Goal: Task Accomplishment & Management: Complete application form

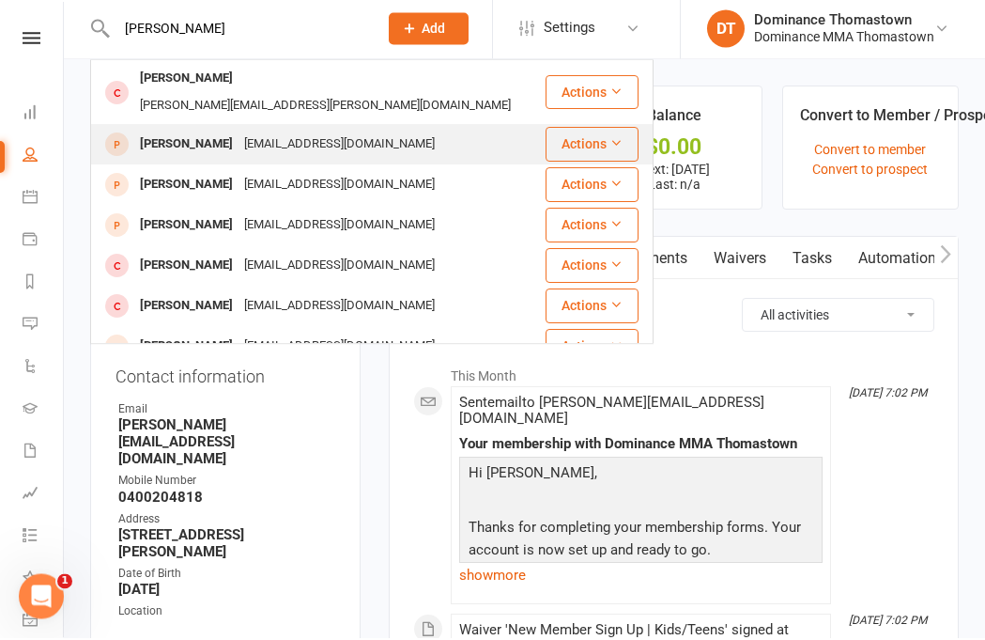
type input "Tyson gre"
click at [263, 133] on div "tysongresh@icloud.com" at bounding box center [340, 146] width 202 height 27
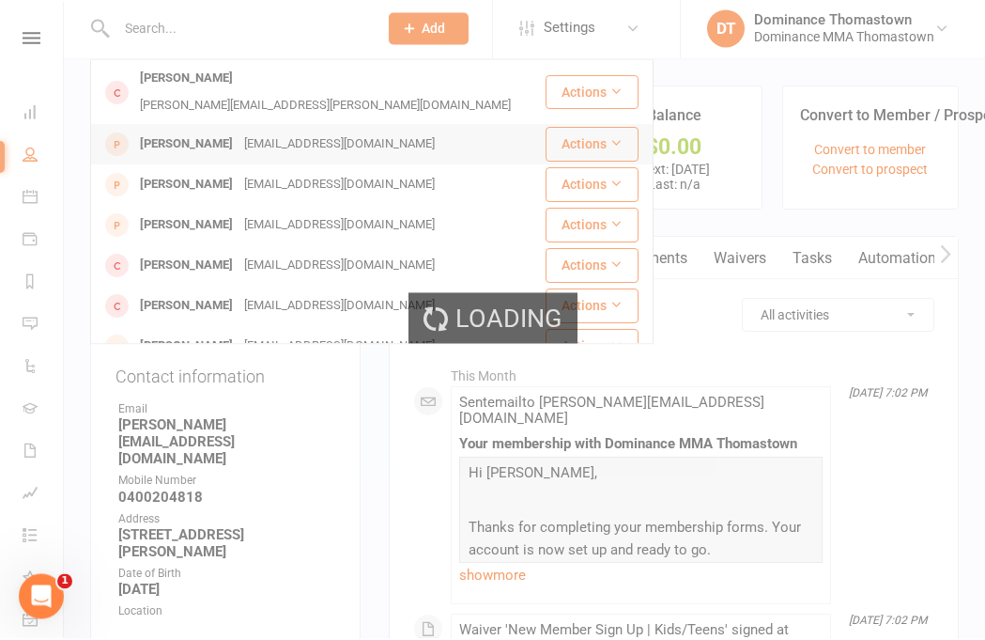
scroll to position [2, 0]
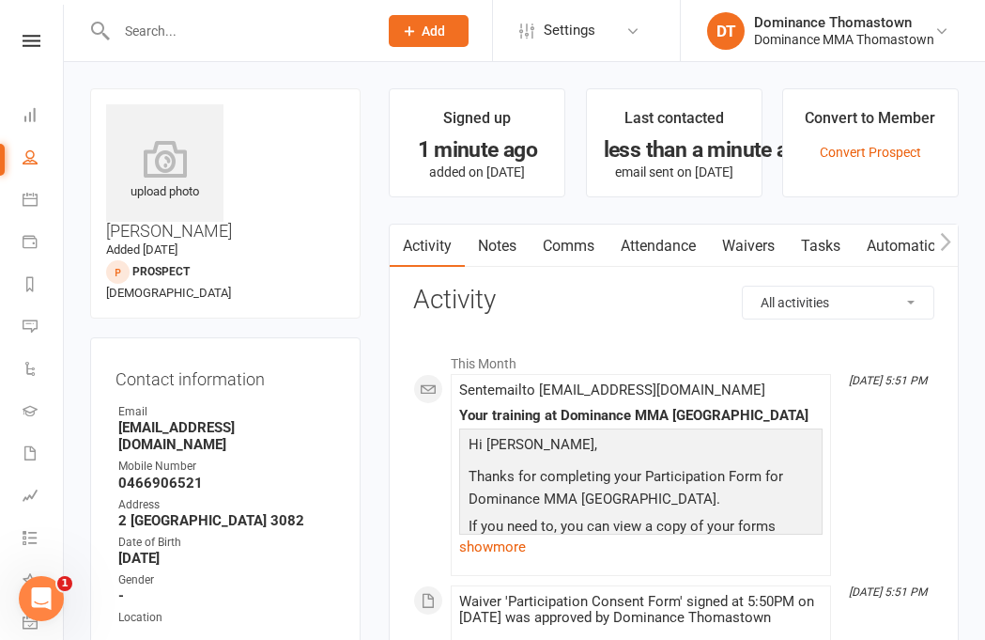
click at [756, 237] on link "Waivers" at bounding box center [748, 245] width 79 height 43
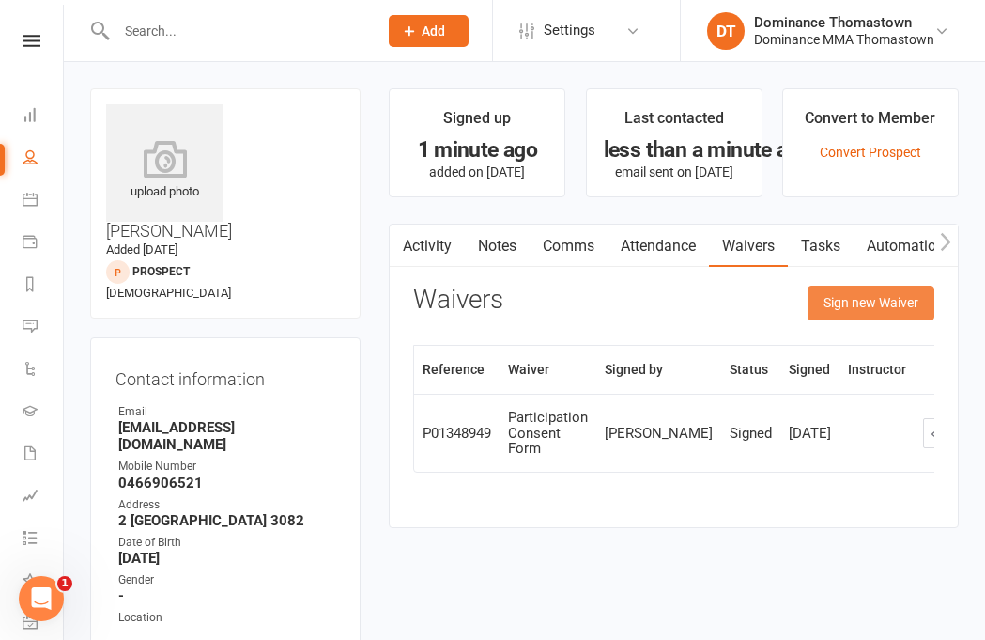
click at [874, 301] on button "Sign new Waiver" at bounding box center [871, 302] width 127 height 34
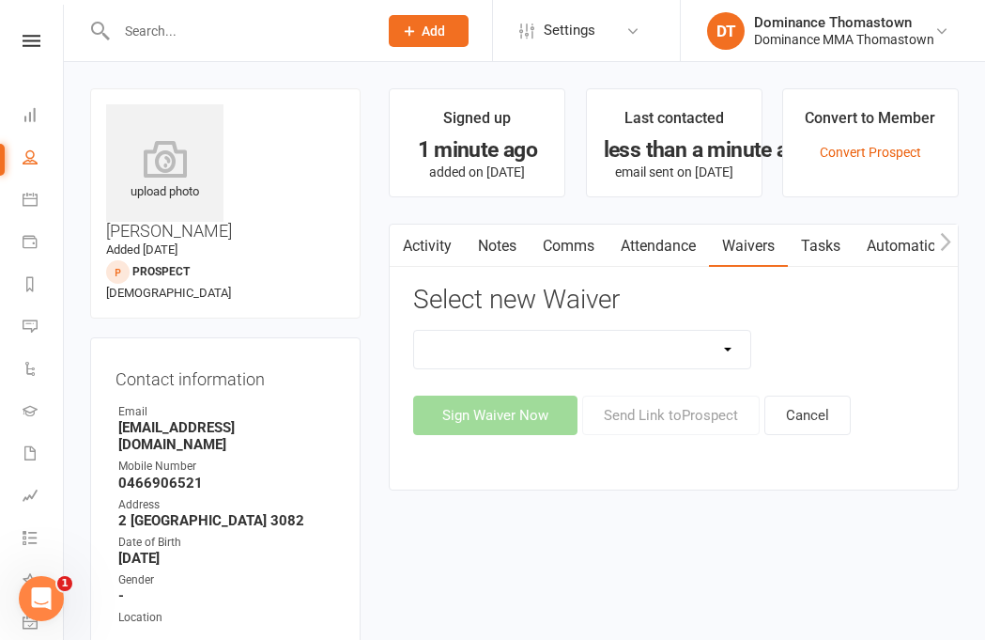
click at [707, 341] on select "Member | Cancellation | Adults Member | Injury Report Form (FOH staff use only)…" at bounding box center [582, 350] width 336 height 38
select select "370"
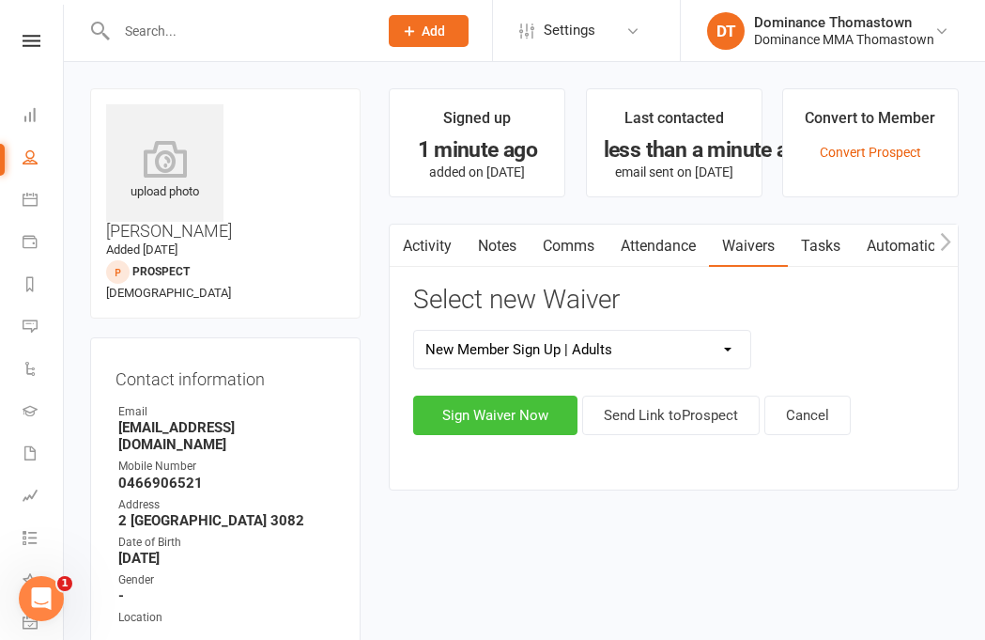
click at [535, 409] on button "Sign Waiver Now" at bounding box center [495, 414] width 164 height 39
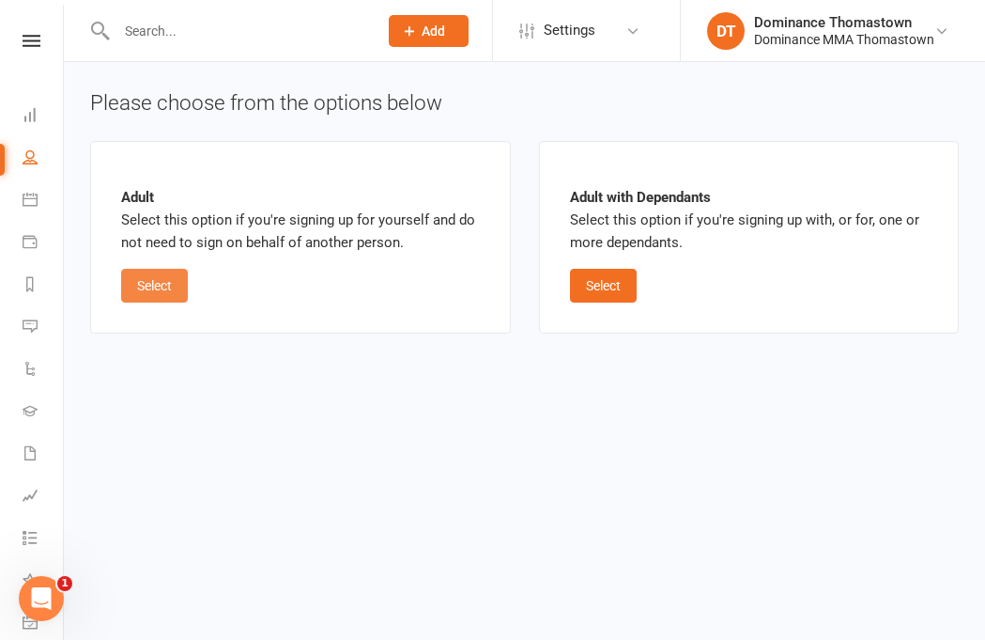
click at [159, 280] on button "Select" at bounding box center [154, 286] width 67 height 34
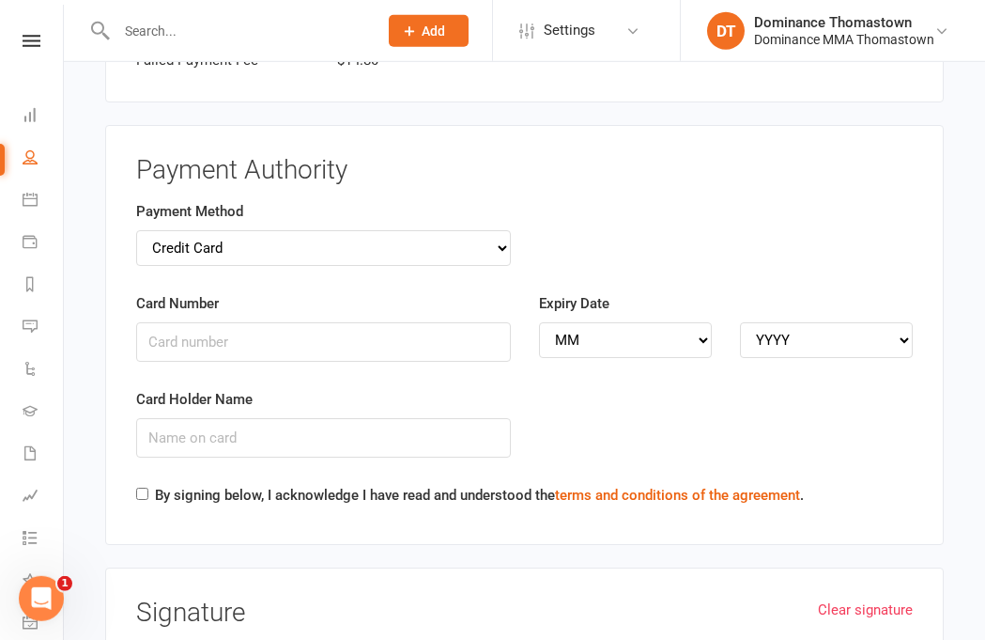
scroll to position [1904, 0]
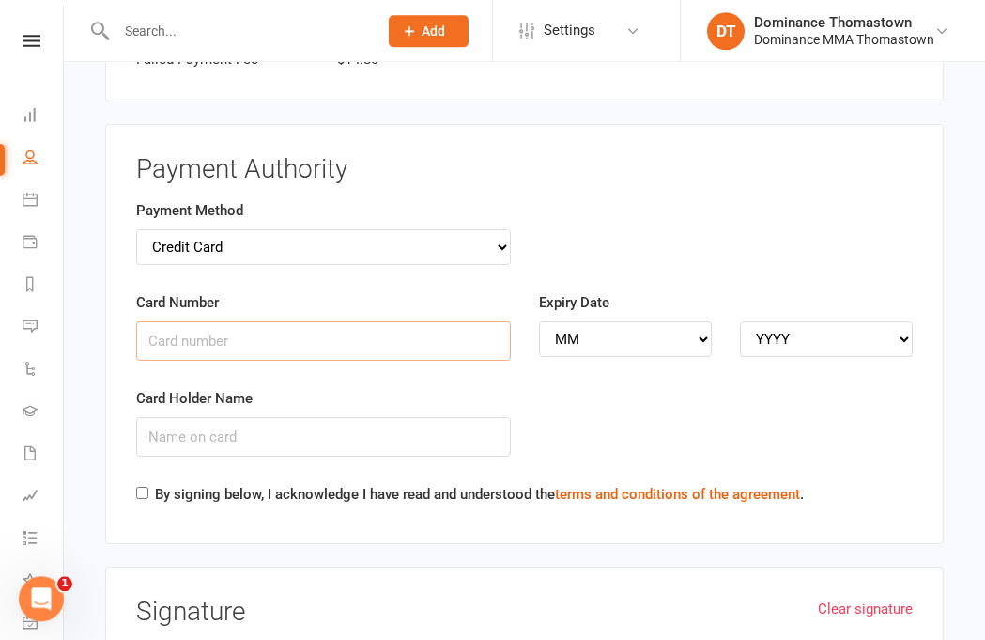
click at [303, 321] on input "Card Number" at bounding box center [323, 340] width 375 height 39
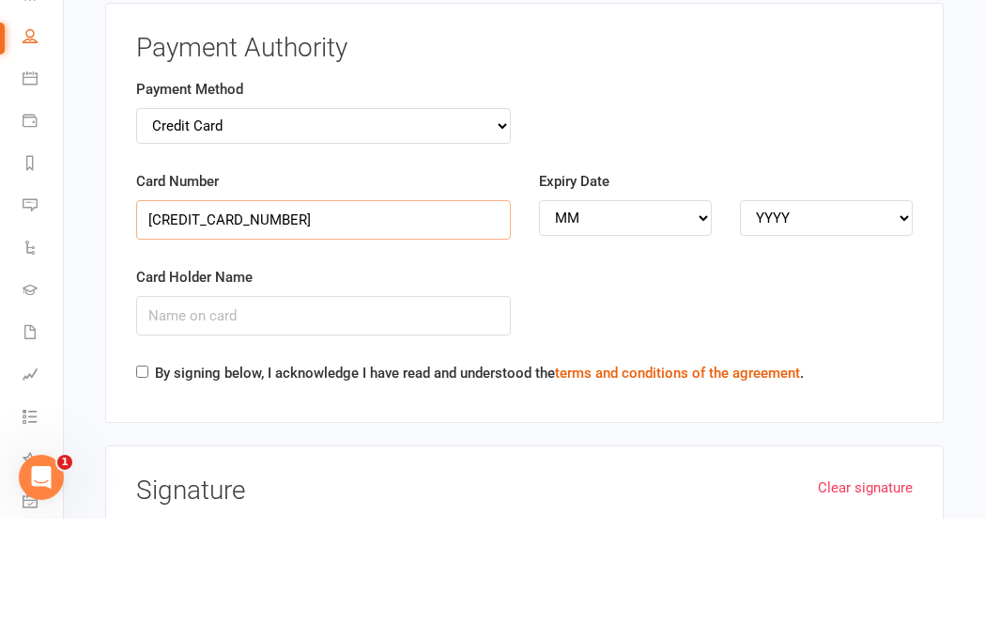
type input "5217295427177070"
click at [387, 387] on div "Card Holder Name" at bounding box center [323, 421] width 375 height 69
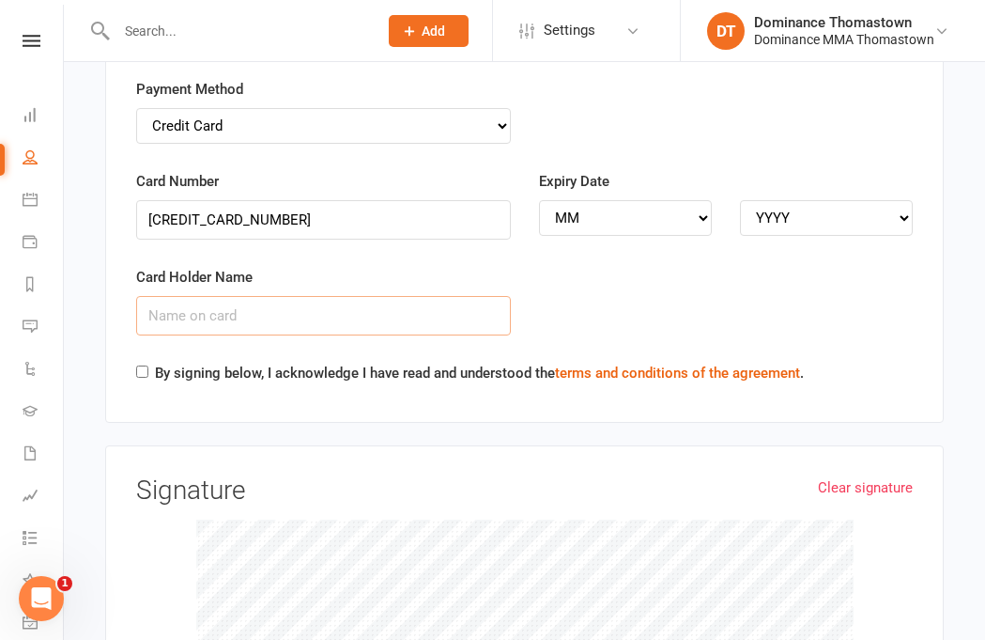
click at [379, 296] on input "Card Holder Name" at bounding box center [323, 315] width 375 height 39
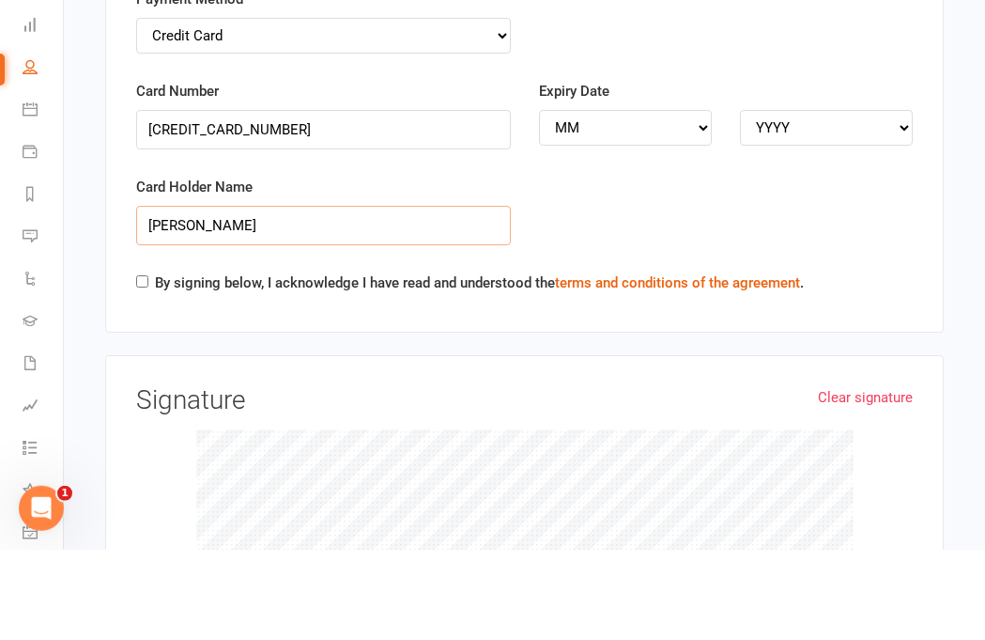
type input "Tyson Gresham"
click at [147, 365] on input "By signing below, I acknowledge I have read and understood the terms and condit…" at bounding box center [142, 371] width 12 height 12
checkbox input "true"
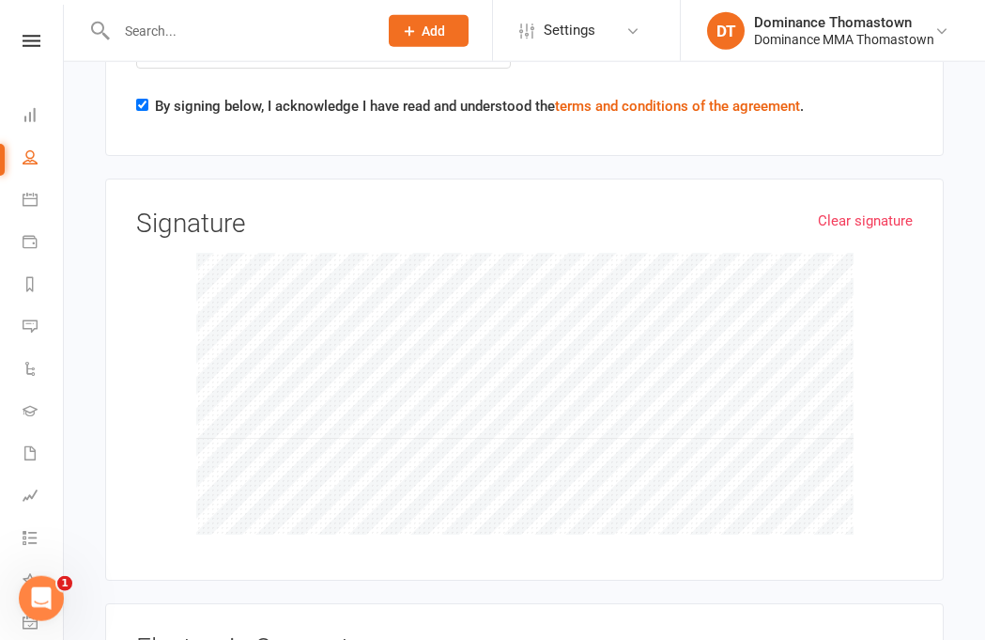
scroll to position [2290, 0]
click at [882, 211] on link "Clear signature" at bounding box center [865, 222] width 95 height 23
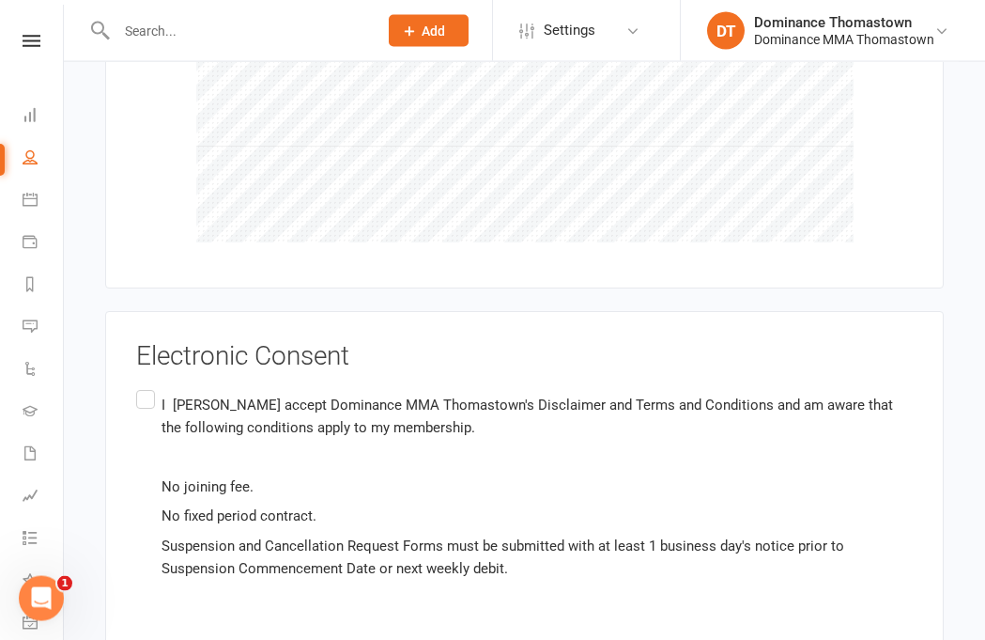
click at [142, 386] on label "I Tyson Gresham accept Dominance MMA Thomastown's Disclaimer and Terms and Cond…" at bounding box center [524, 486] width 777 height 200
click at [142, 386] on input "I Tyson Gresham accept Dominance MMA Thomastown's Disclaimer and Terms and Cond…" at bounding box center [142, 386] width 12 height 0
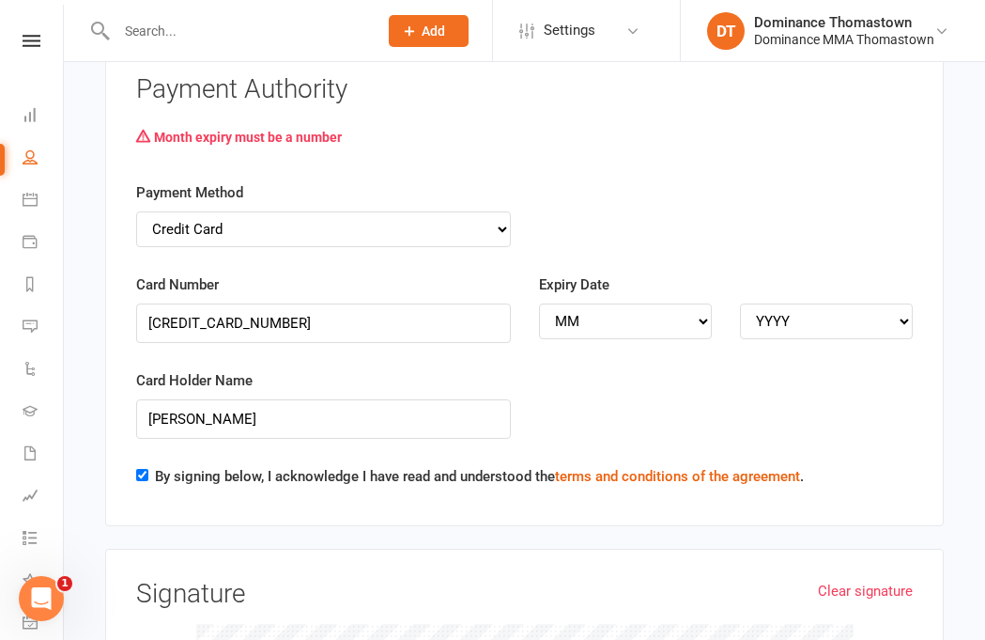
scroll to position [1974, 0]
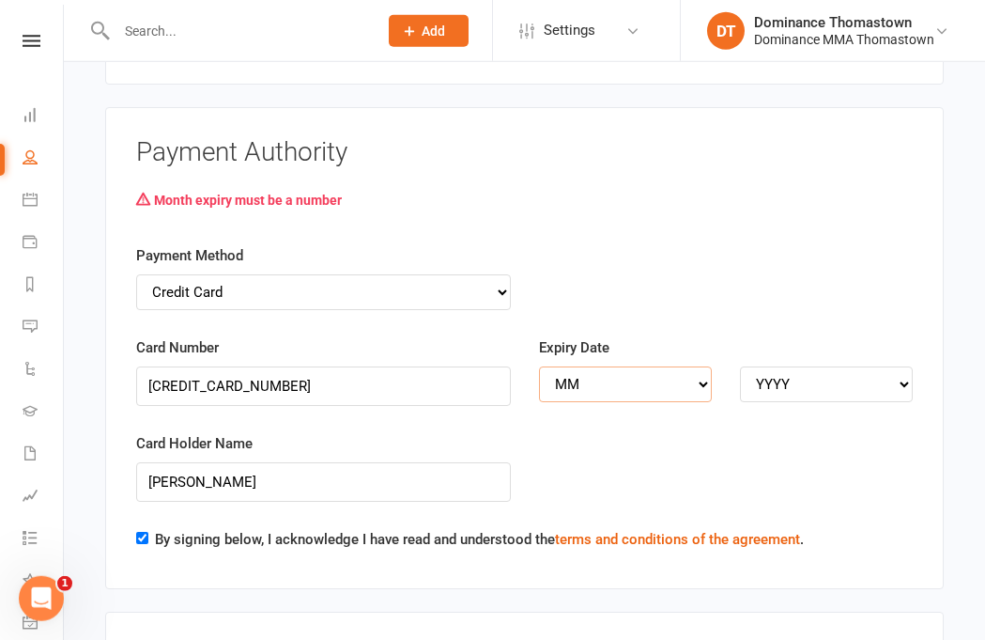
click at [671, 366] on select "MM 01 02 03 04 05 06 07 08 09 10 11 12" at bounding box center [625, 384] width 173 height 36
select select "09"
click at [813, 365] on select "YYYY 2025 2026 2027 2028 2029 2030 2031 2032 2033 2034" at bounding box center [826, 383] width 173 height 36
click at [851, 365] on select "YYYY 2025 2026 2027 2028 2029 2030 2031 2032 2033 2034" at bounding box center [826, 383] width 173 height 36
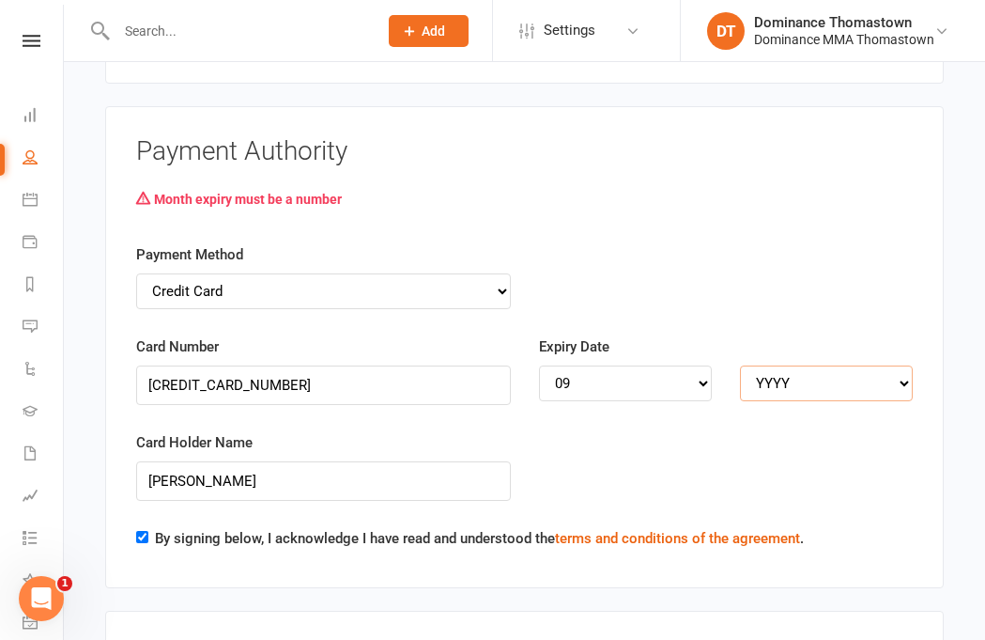
select select "2027"
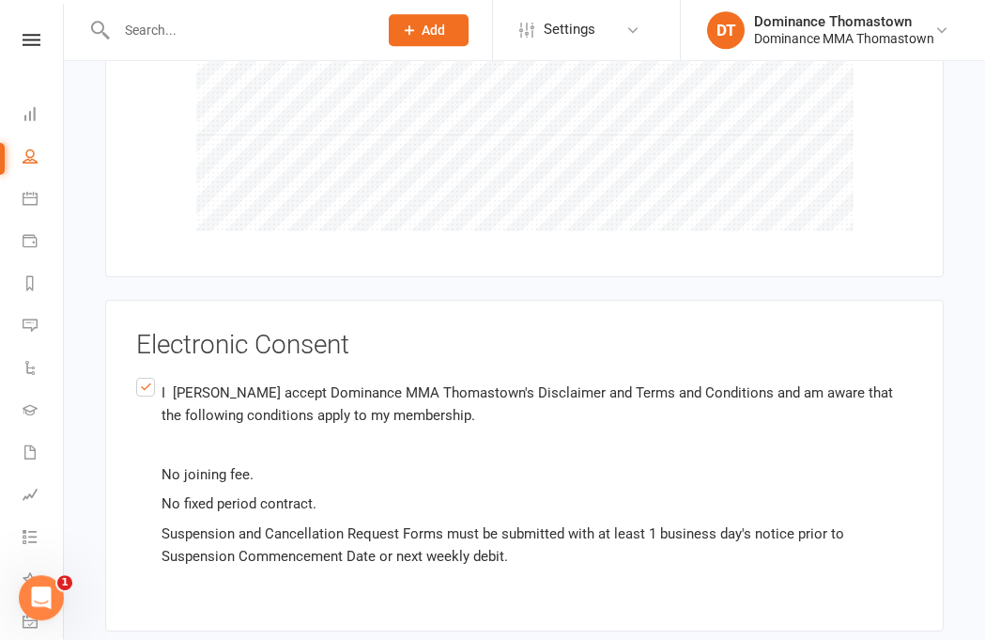
scroll to position [2657, 0]
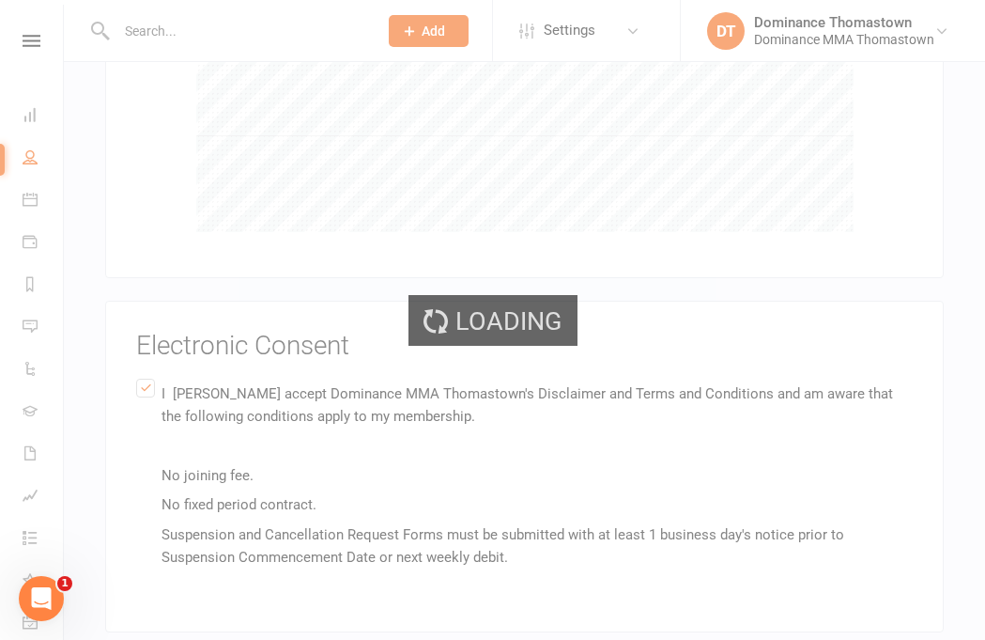
scroll to position [2595, 0]
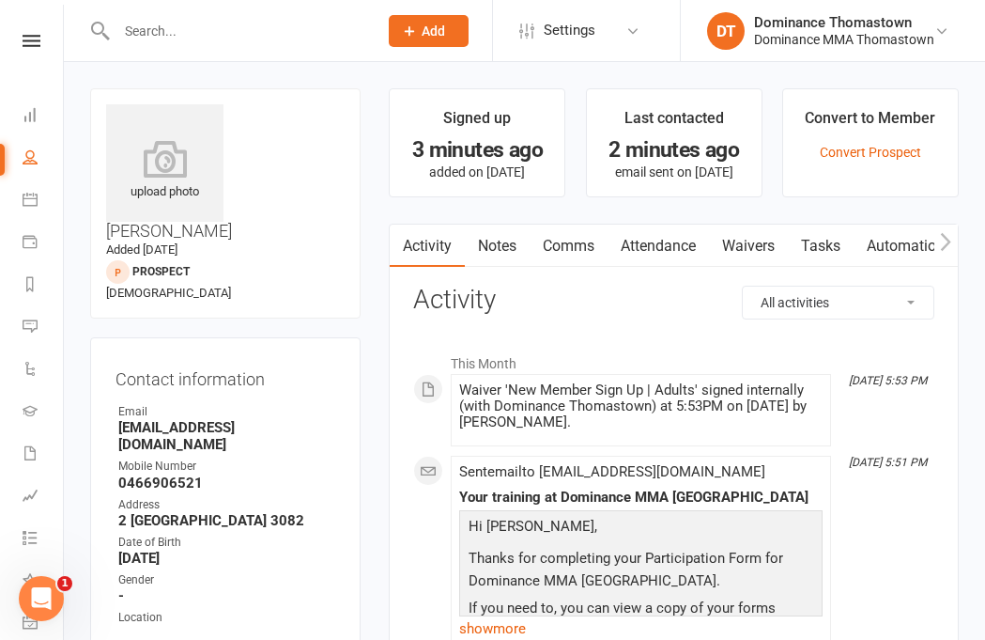
click at [258, 31] on input "text" at bounding box center [238, 31] width 254 height 26
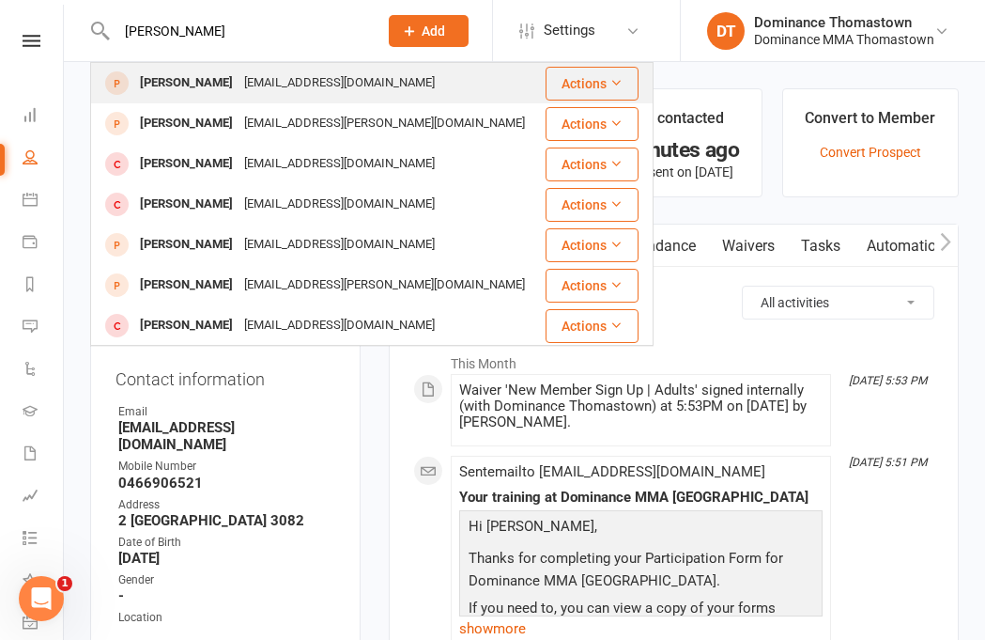
type input "Liam ingle"
click at [295, 92] on div "elgnimail@gmail.com" at bounding box center [340, 82] width 202 height 27
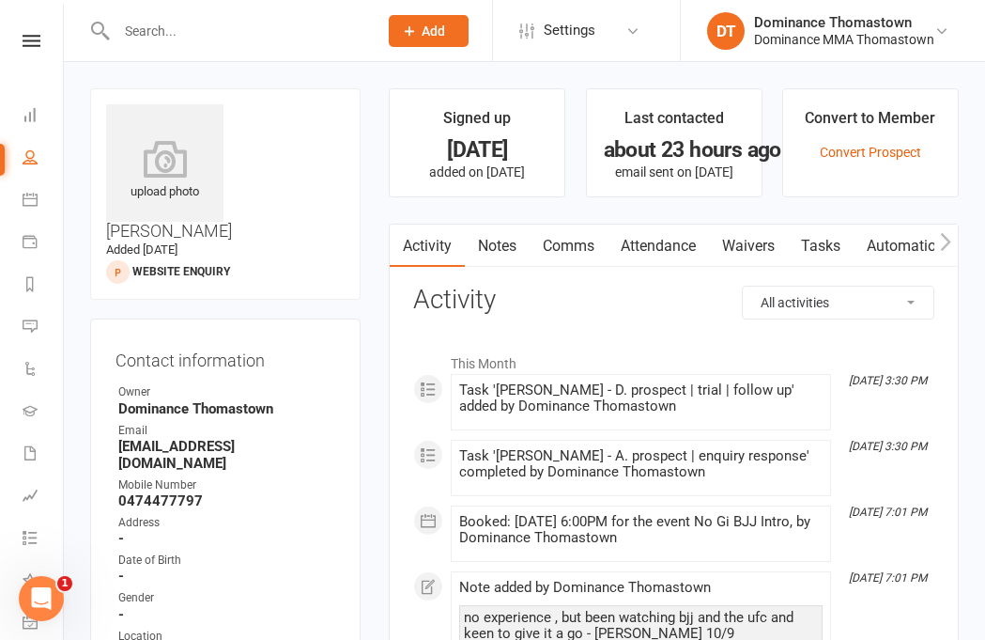
click at [757, 241] on link "Waivers" at bounding box center [748, 245] width 79 height 43
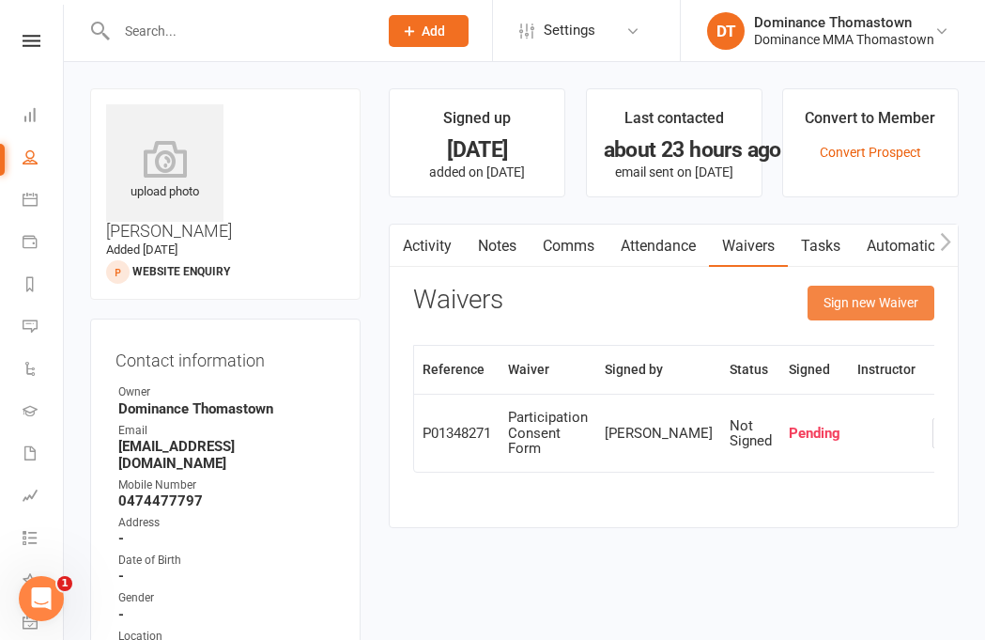
click at [858, 298] on button "Sign new Waiver" at bounding box center [871, 302] width 127 height 34
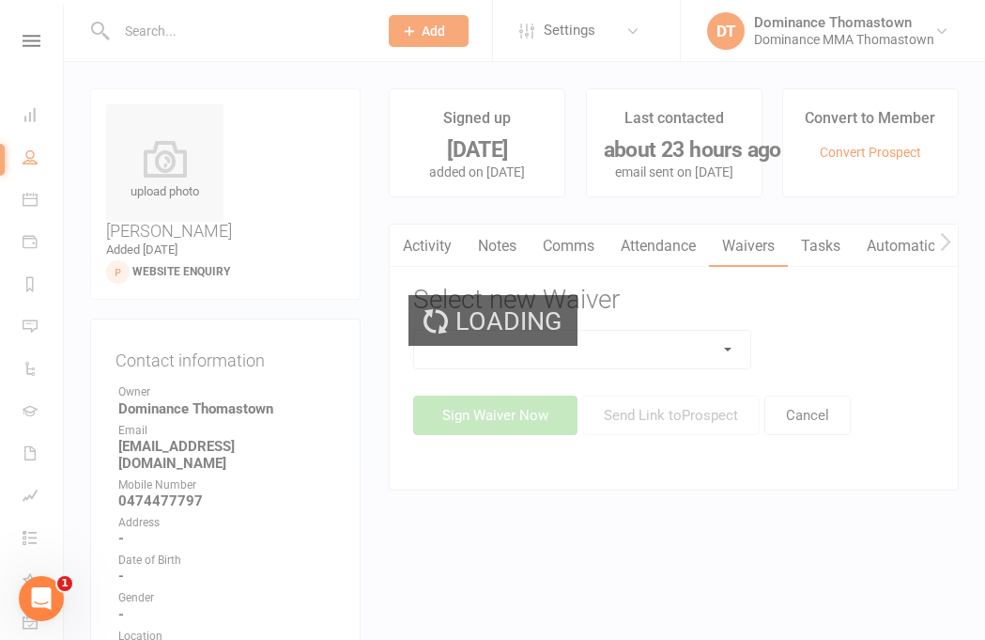
click at [708, 342] on select at bounding box center [582, 350] width 336 height 38
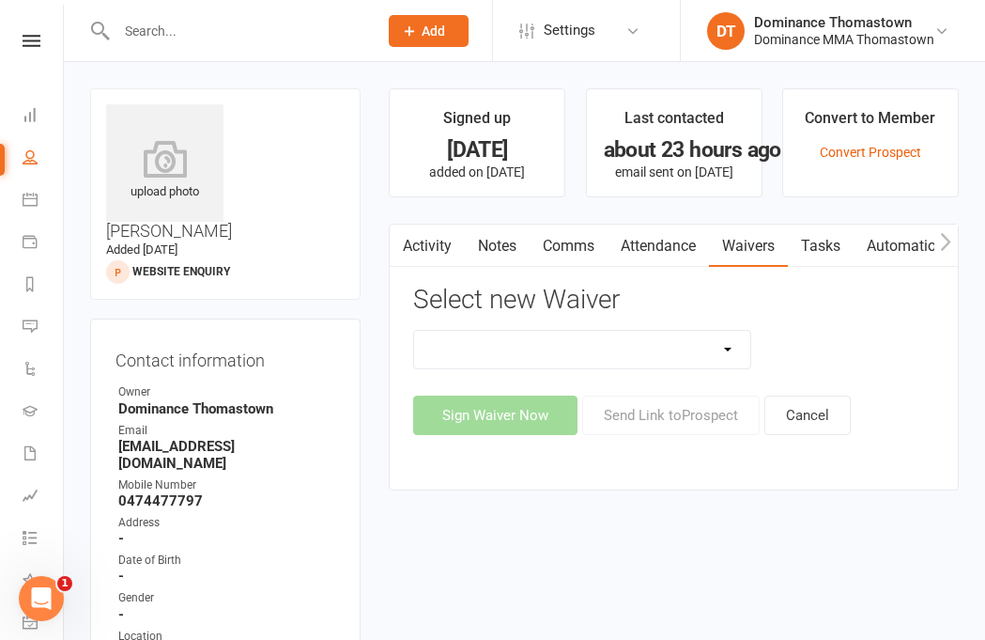
select select "375"
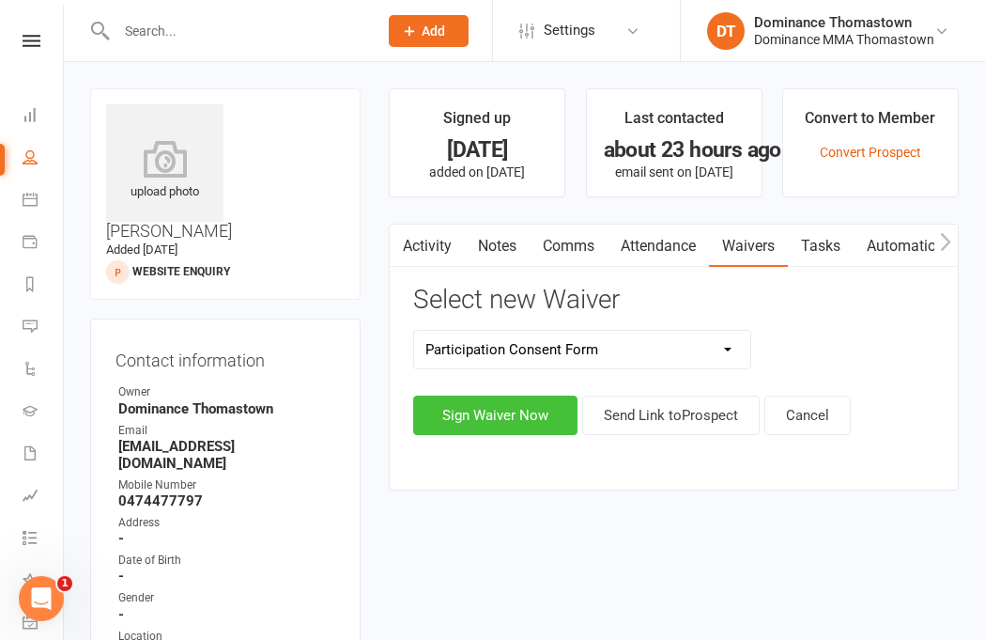
click at [530, 421] on button "Sign Waiver Now" at bounding box center [495, 414] width 164 height 39
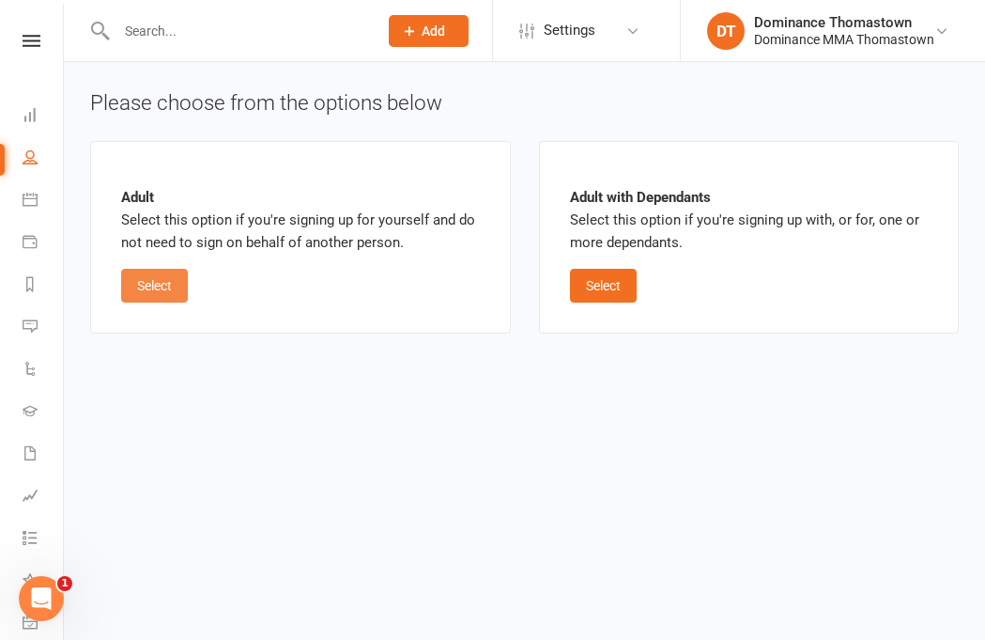
click at [147, 286] on button "Select" at bounding box center [154, 286] width 67 height 34
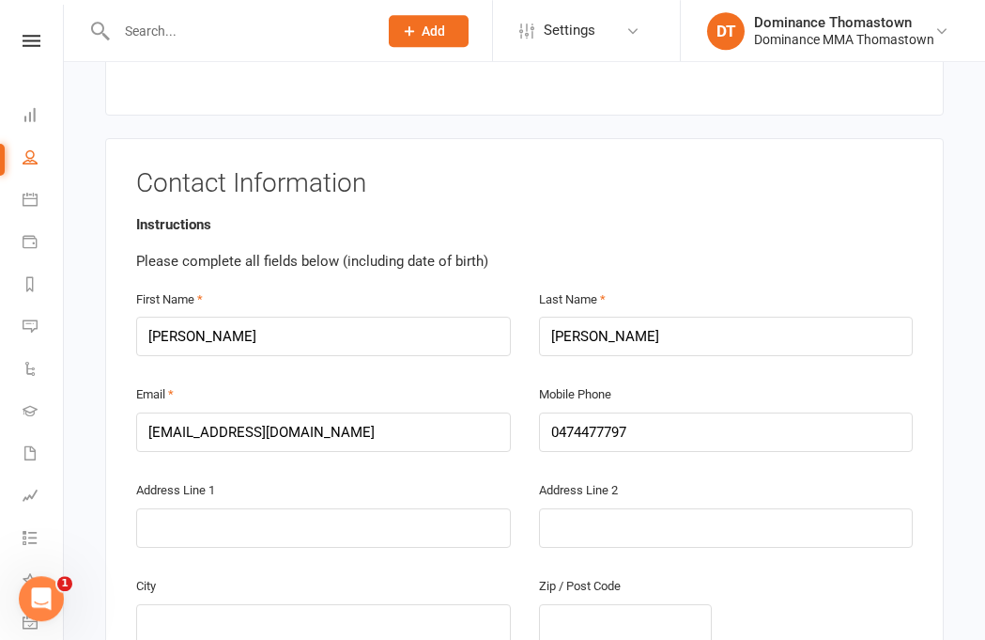
scroll to position [296, 0]
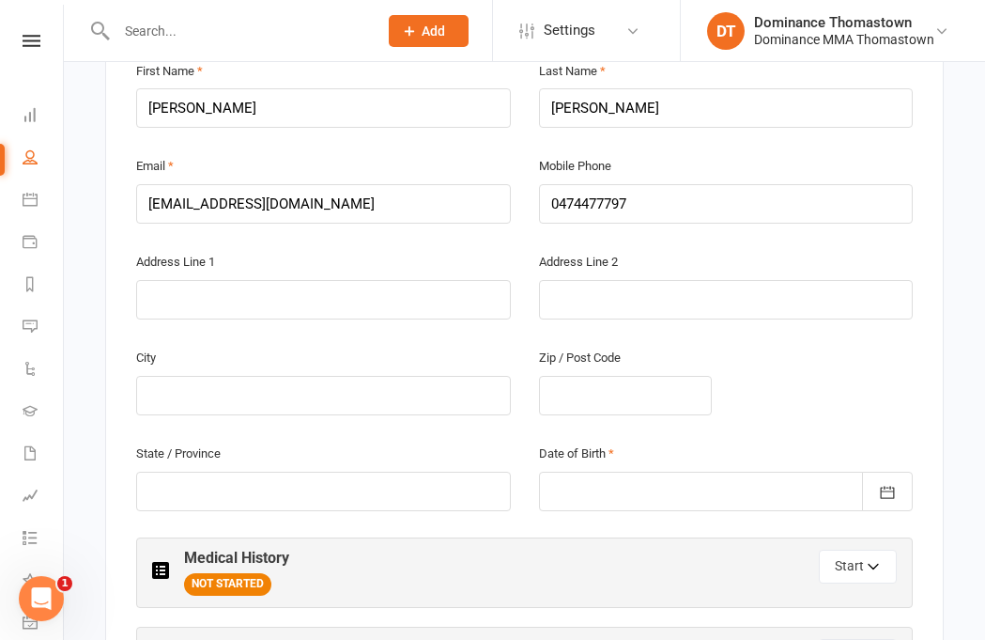
click at [758, 471] on div at bounding box center [726, 490] width 375 height 39
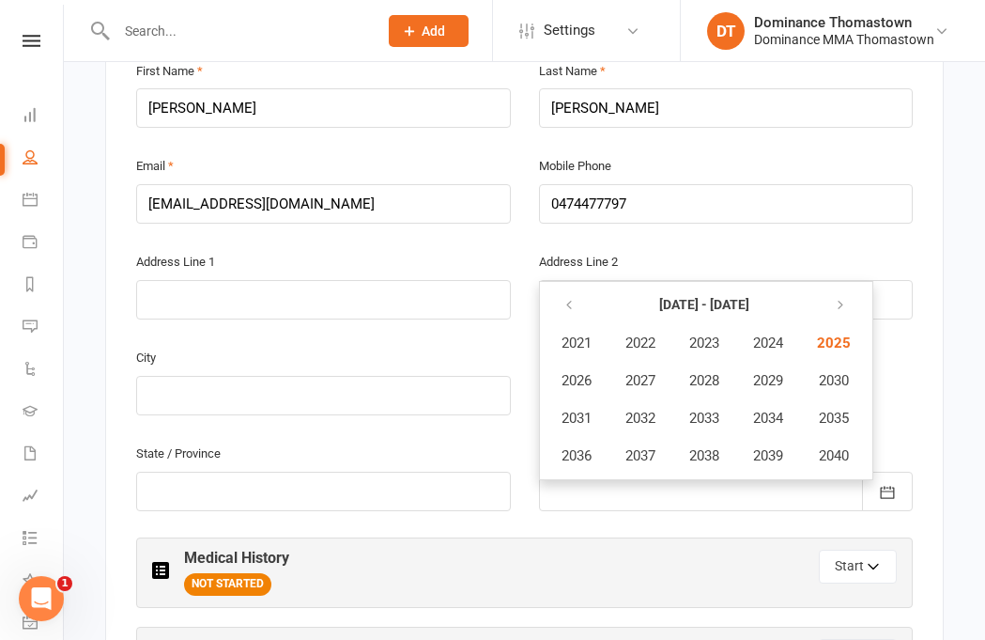
scroll to position [514, 0]
click at [843, 298] on icon "button" at bounding box center [840, 305] width 13 height 15
click at [560, 288] on button "button" at bounding box center [570, 305] width 40 height 34
click at [564, 298] on icon "button" at bounding box center [569, 305] width 13 height 15
click at [570, 298] on icon "button" at bounding box center [569, 305] width 13 height 15
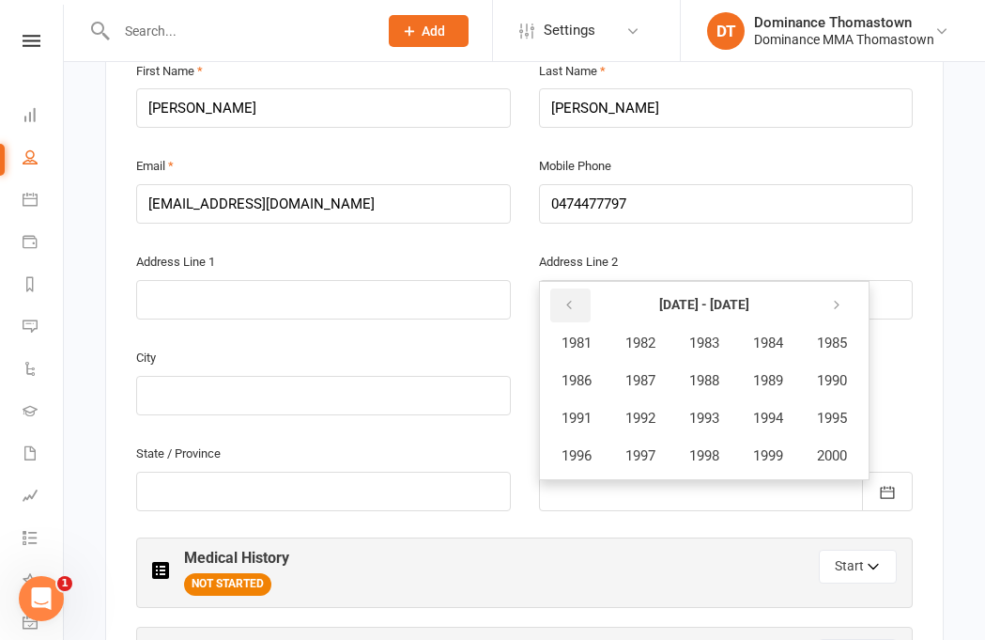
click at [570, 298] on icon "button" at bounding box center [569, 305] width 13 height 15
click at [841, 288] on button "button" at bounding box center [838, 305] width 40 height 34
click at [858, 288] on button "button" at bounding box center [838, 305] width 40 height 34
click at [783, 325] on button "2004" at bounding box center [768, 343] width 62 height 36
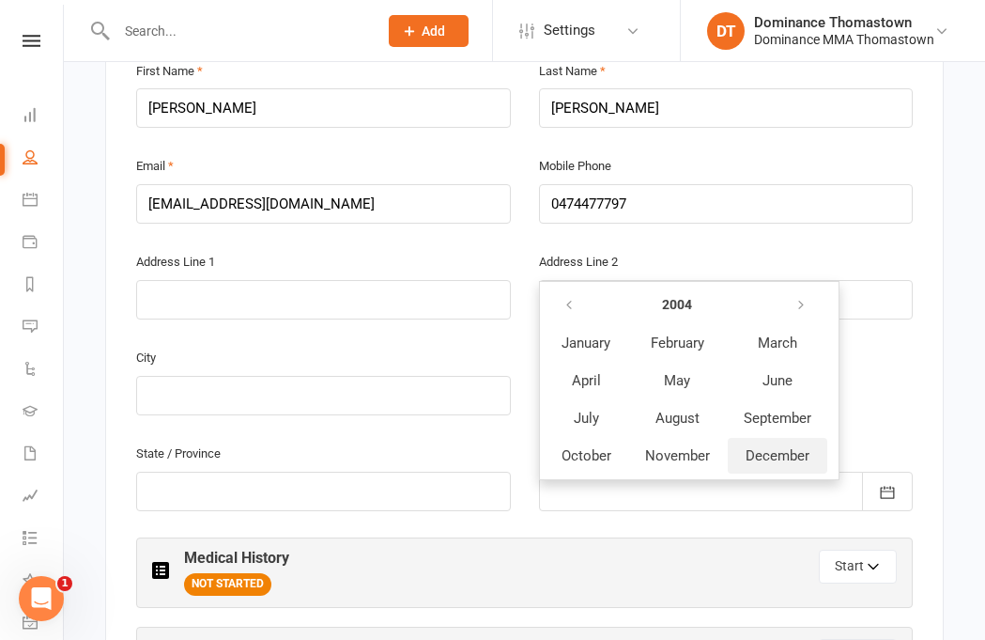
click at [788, 447] on span "December" at bounding box center [778, 455] width 64 height 17
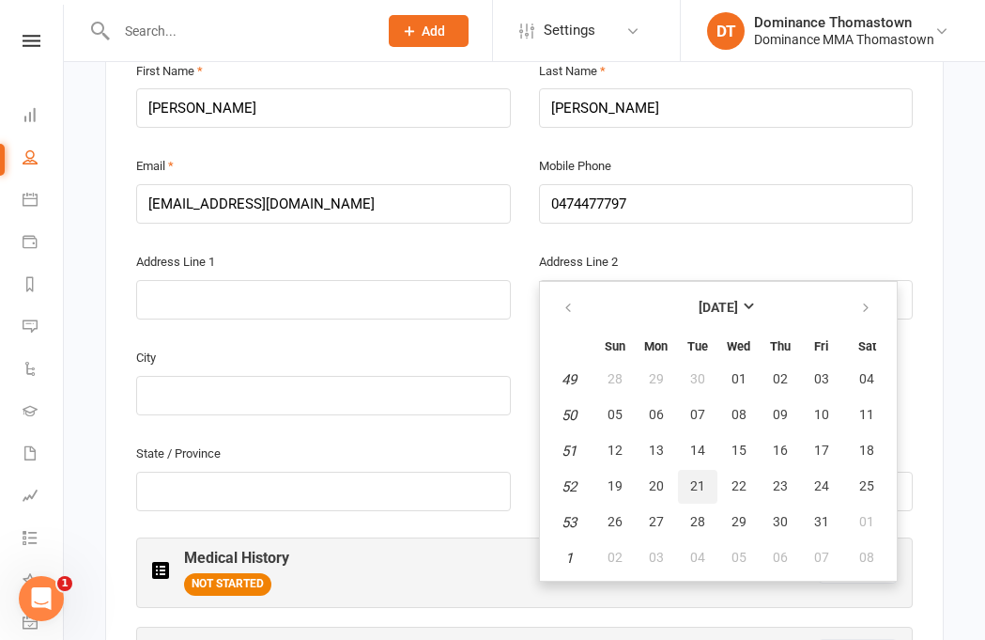
click at [713, 470] on button "21" at bounding box center [697, 487] width 39 height 34
type input "21 Dec 2004"
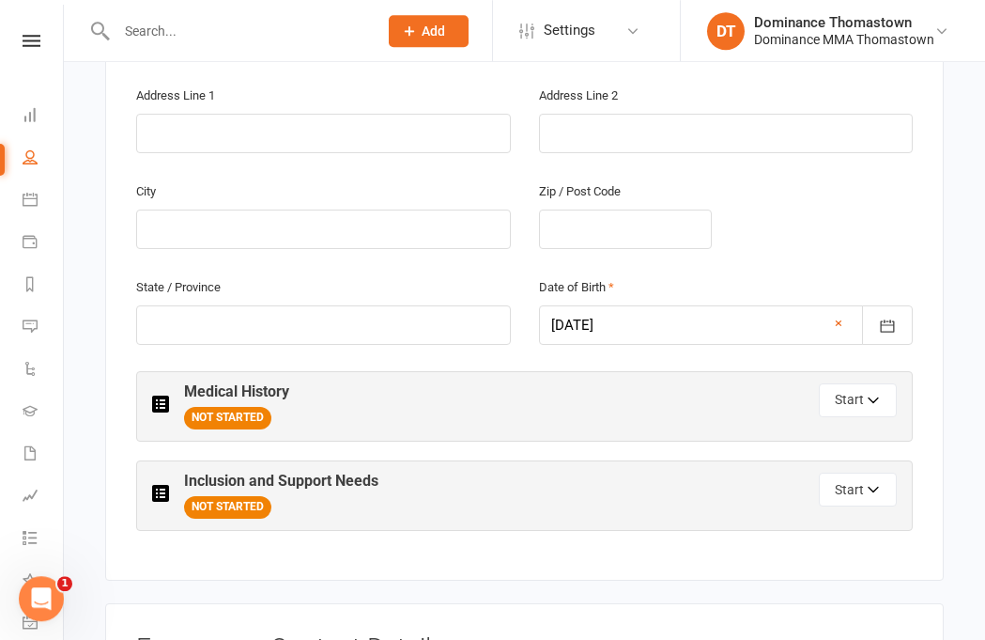
scroll to position [682, 0]
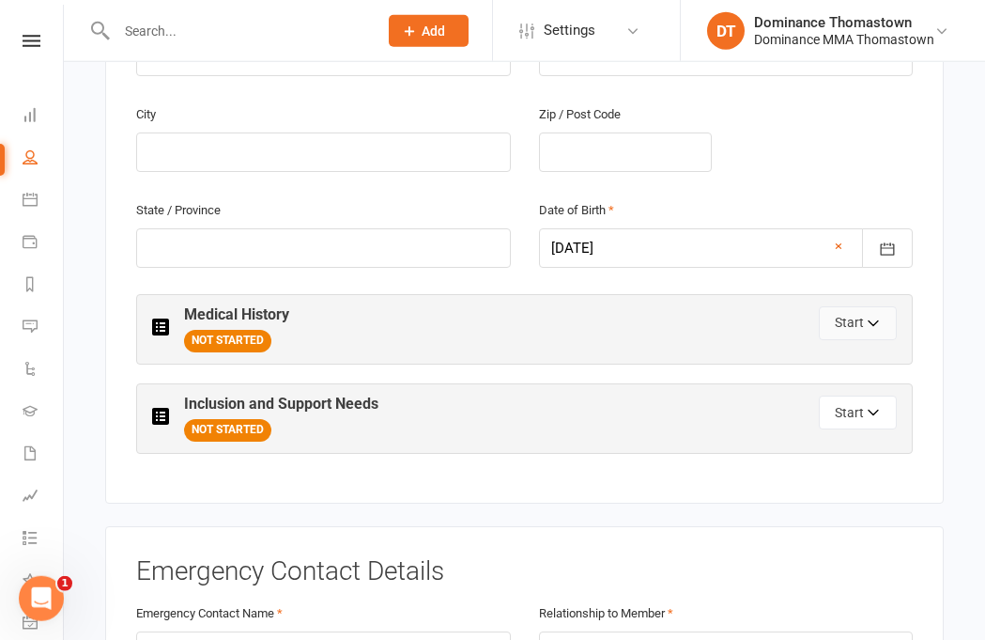
click at [869, 306] on button "Start" at bounding box center [858, 323] width 78 height 34
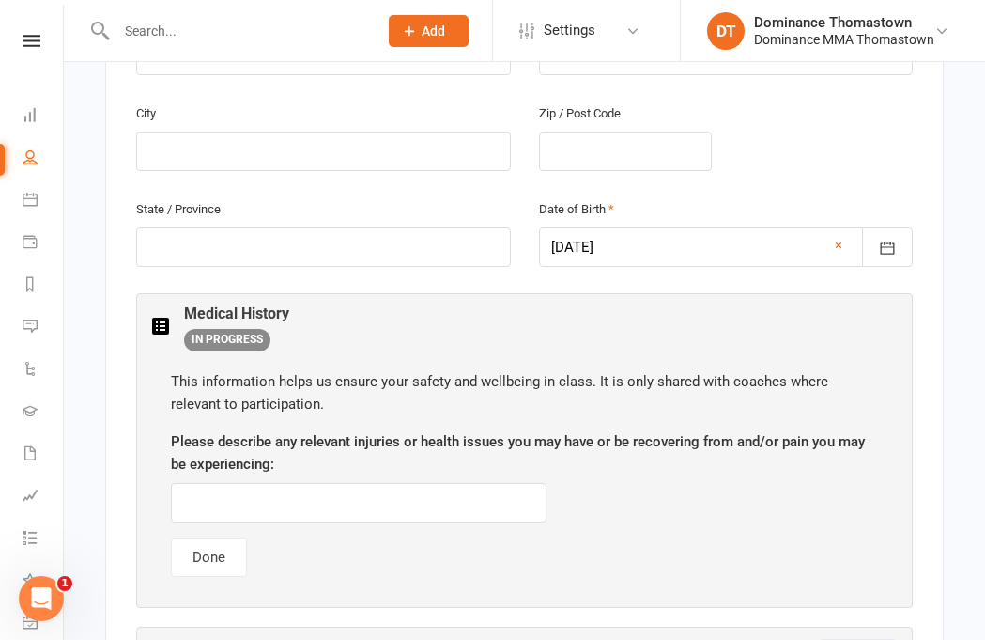
click at [846, 305] on div "Medical History IN PROGRESS" at bounding box center [524, 328] width 745 height 46
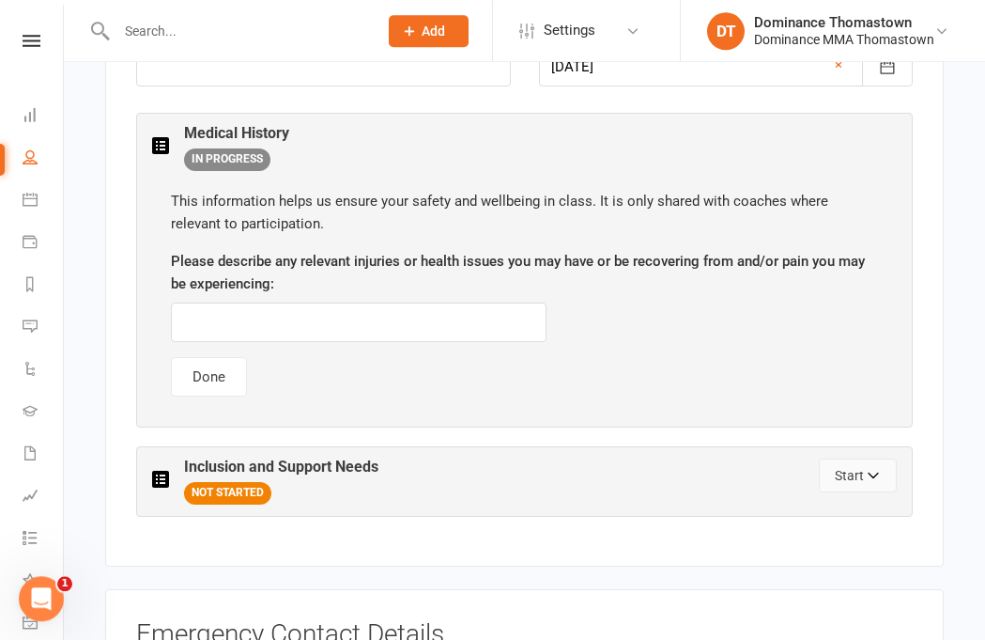
click at [860, 458] on button "Start" at bounding box center [858, 475] width 78 height 34
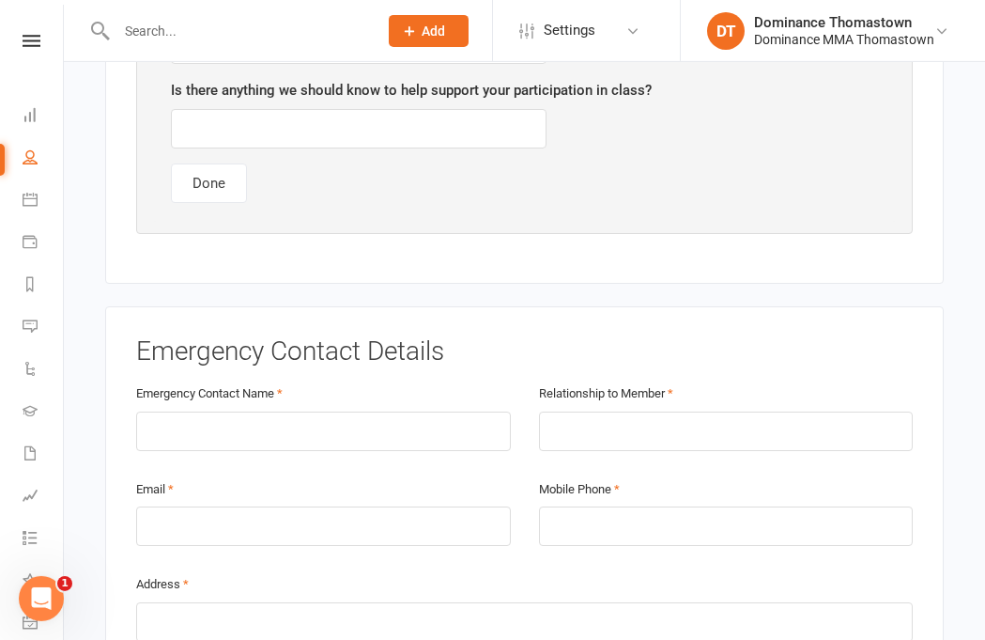
scroll to position [1643, 0]
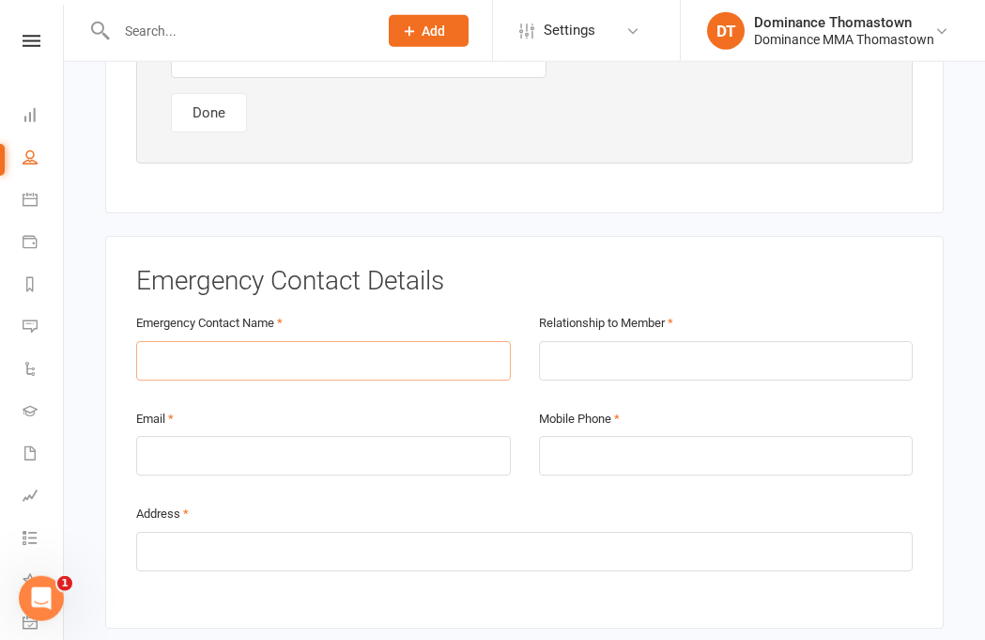
click at [471, 341] on input "text" at bounding box center [323, 360] width 375 height 39
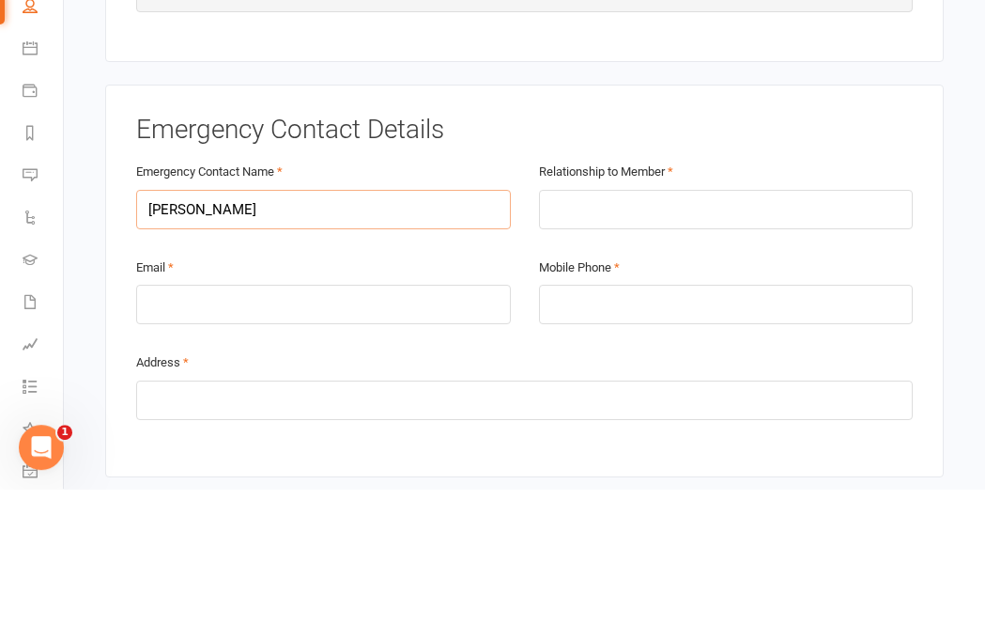
type input "Lesley"
click at [764, 341] on input "text" at bounding box center [726, 360] width 375 height 39
type input "Mum"
click at [171, 436] on input "email" at bounding box center [323, 455] width 375 height 39
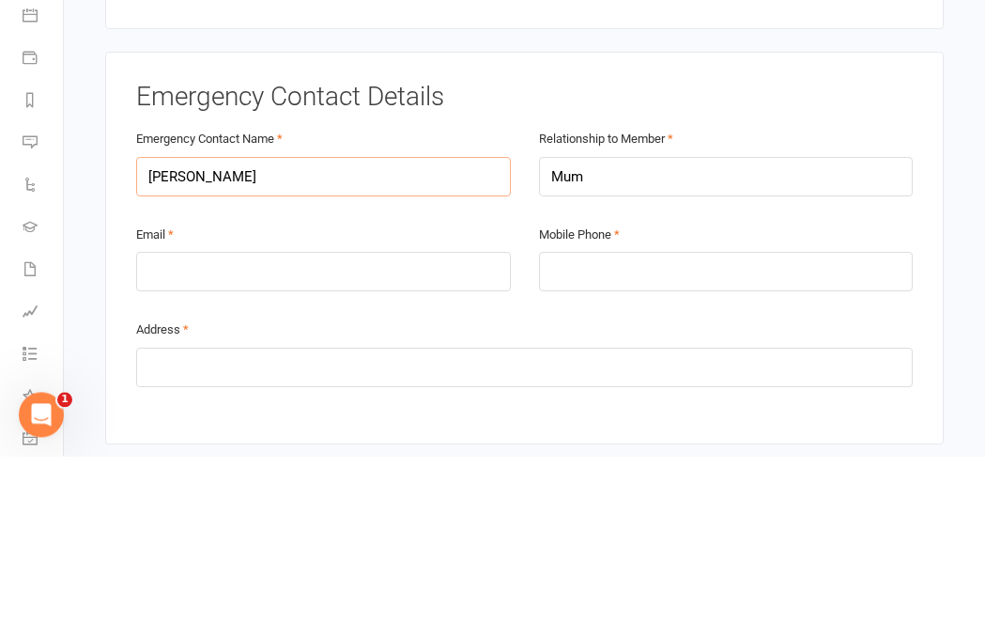
click at [187, 341] on input "Lesley" at bounding box center [323, 360] width 375 height 39
type input "L"
type input "Greg"
click at [686, 311] on div "Relationship to Member Mum" at bounding box center [726, 345] width 375 height 69
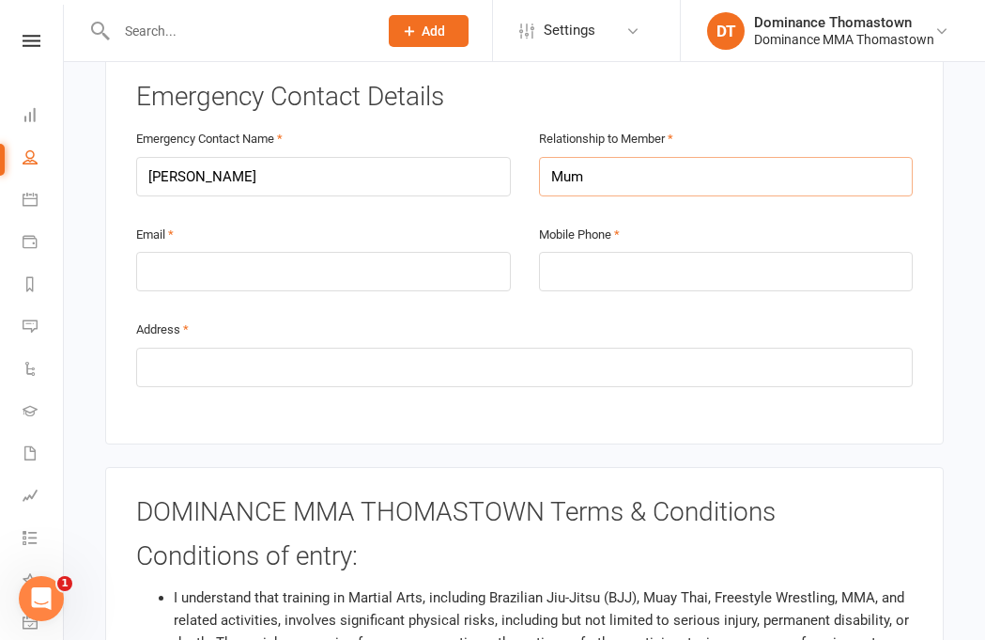
click at [734, 157] on input "Mum" at bounding box center [726, 176] width 375 height 39
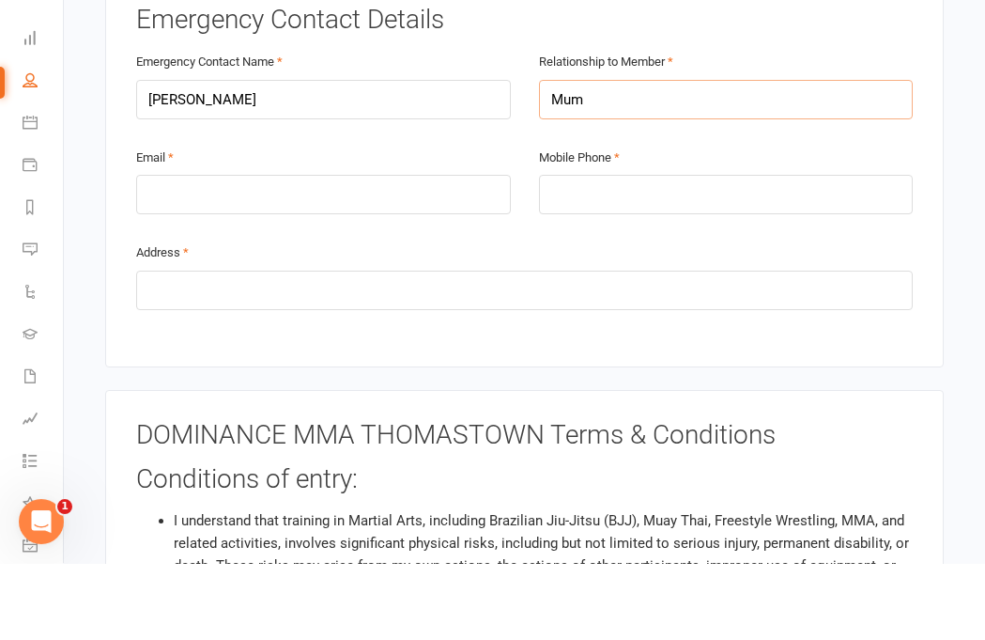
click at [787, 157] on input "Mum" at bounding box center [726, 176] width 375 height 39
type input "M"
type input "Dad"
click at [186, 252] on input "email" at bounding box center [323, 271] width 375 height 39
type input "gingle@bigpond.com"
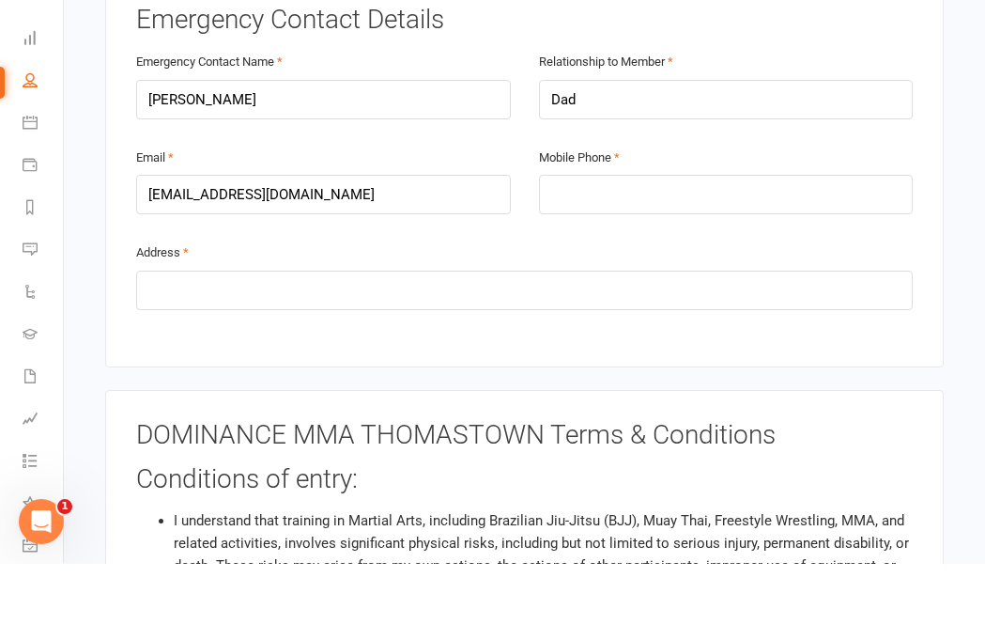
click at [705, 223] on div "Mobile Phone" at bounding box center [726, 257] width 375 height 69
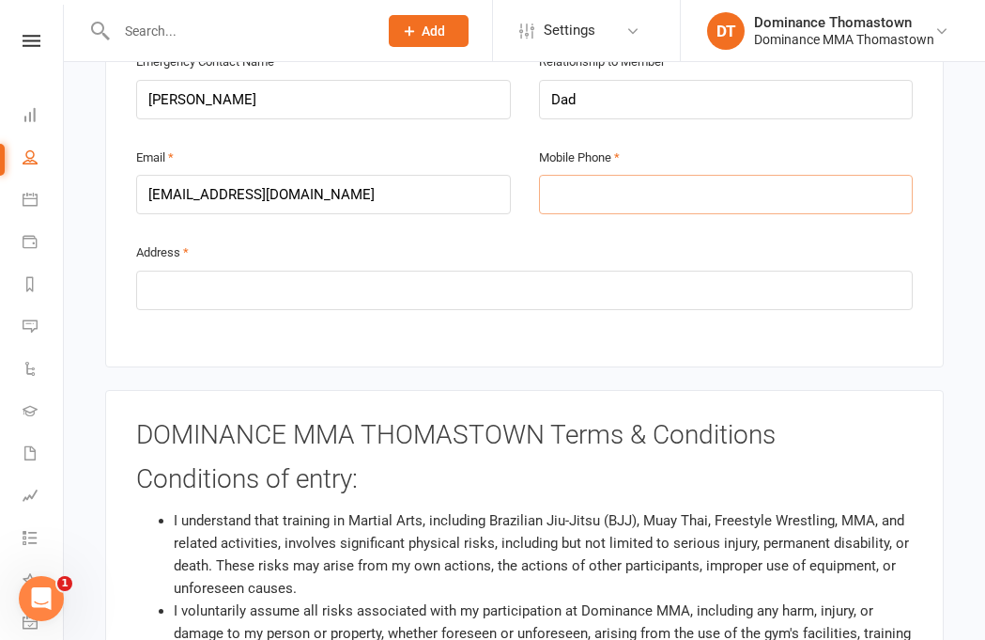
click at [795, 175] on input "tel" at bounding box center [726, 194] width 375 height 39
type input "0474477797"
click at [552, 240] on div "Address" at bounding box center [524, 274] width 777 height 69
click at [625, 270] on input "text" at bounding box center [524, 289] width 777 height 39
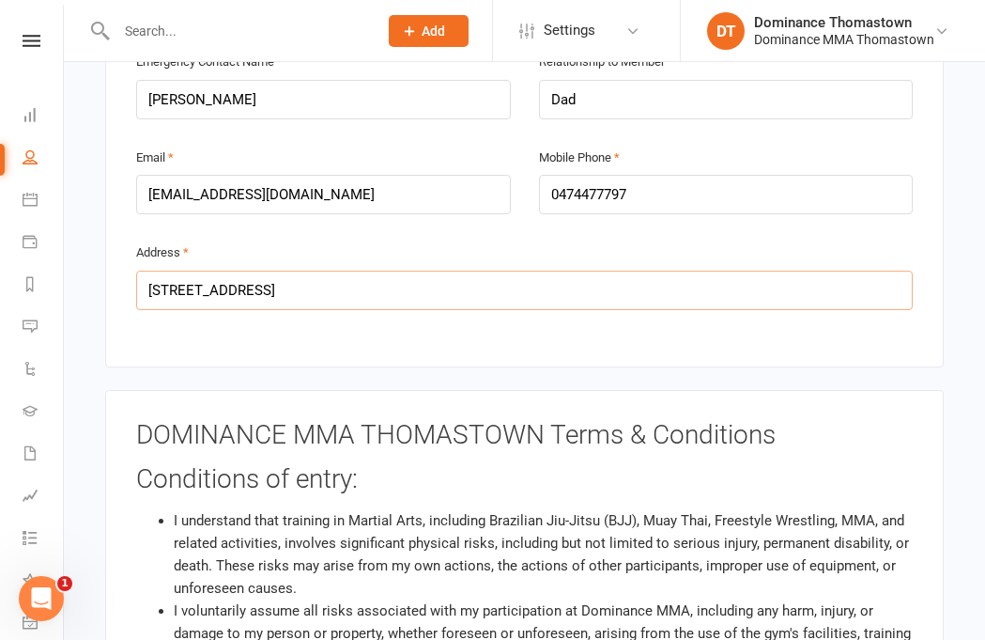
click at [215, 270] on input "2/6 white law st" at bounding box center [524, 289] width 777 height 39
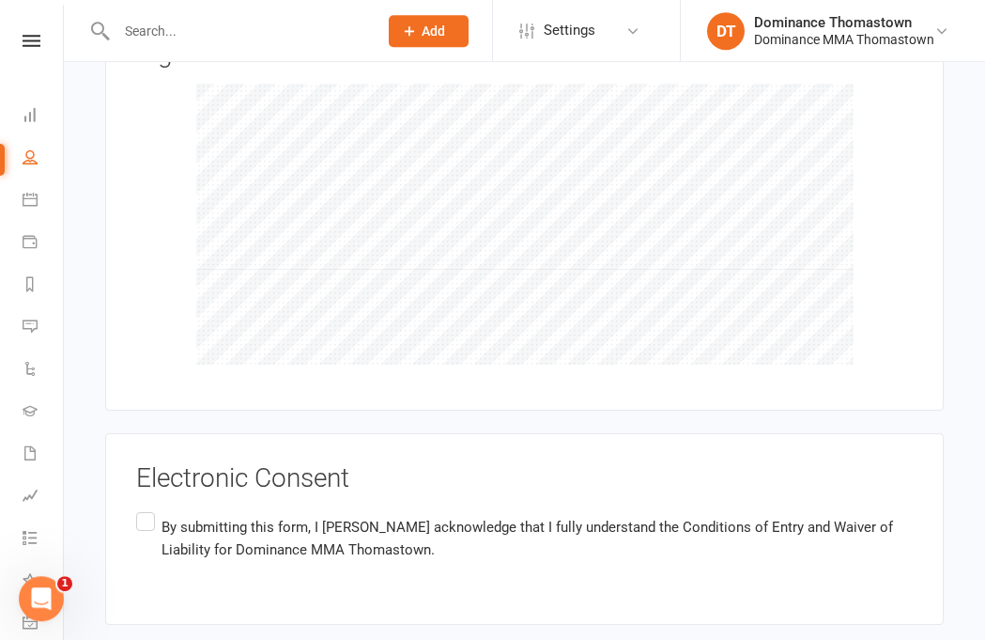
scroll to position [2834, 0]
type input "2/6 whitelaw st"
click at [173, 508] on label "By submitting this form, I Liam Ingle acknowledge that I fully understand the C…" at bounding box center [524, 537] width 777 height 59
click at [148, 508] on input "By submitting this form, I Liam Ingle acknowledge that I fully understand the C…" at bounding box center [142, 508] width 12 height 0
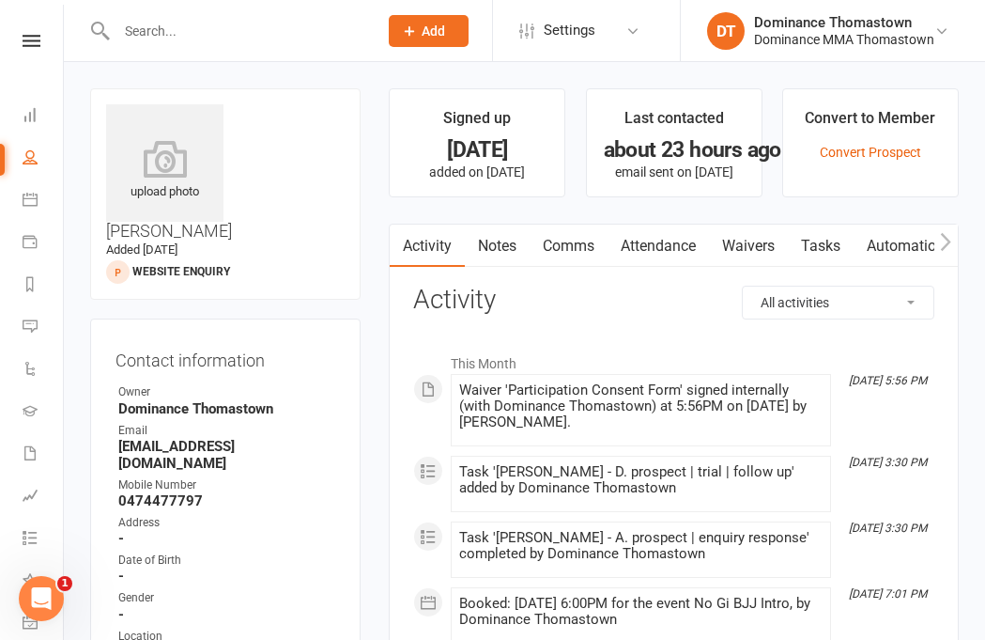
click at [261, 25] on input "text" at bounding box center [238, 31] width 254 height 26
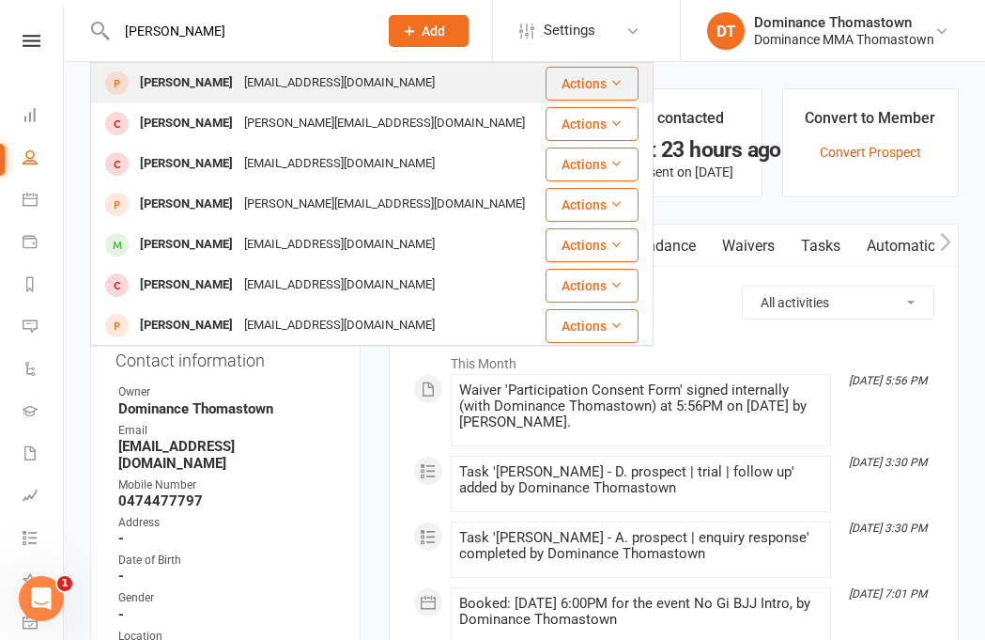
type input "David ahene"
click at [257, 82] on div "davaaherne88@gmail.com" at bounding box center [340, 82] width 202 height 27
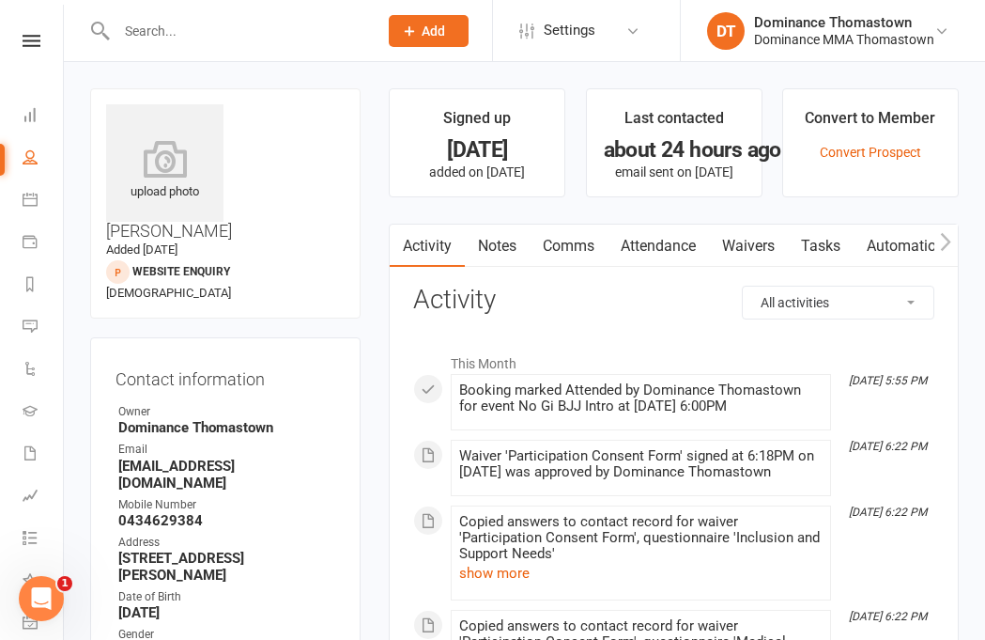
click at [756, 245] on link "Waivers" at bounding box center [748, 245] width 79 height 43
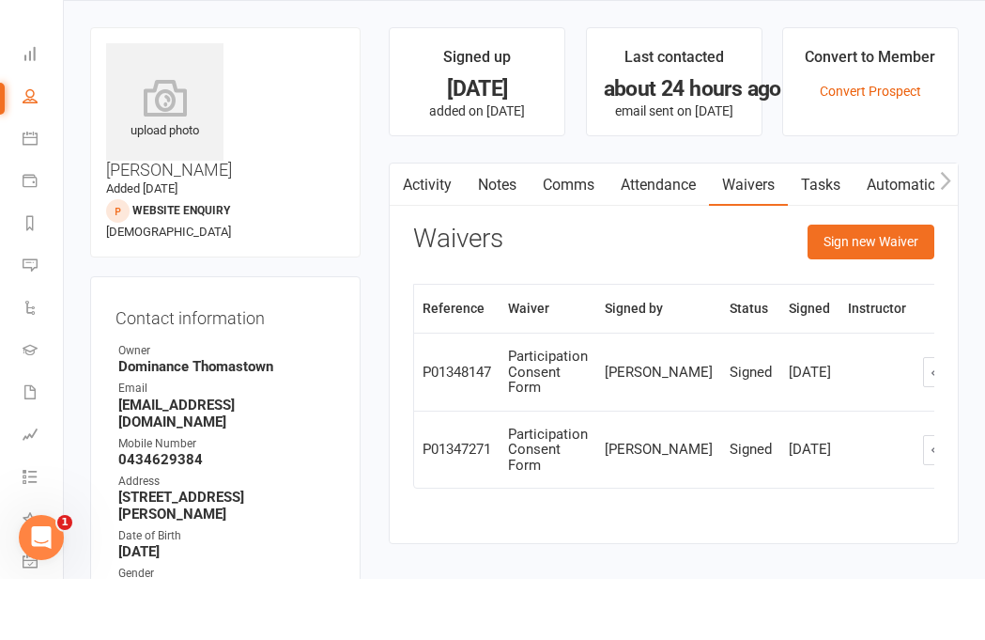
scroll to position [61, 0]
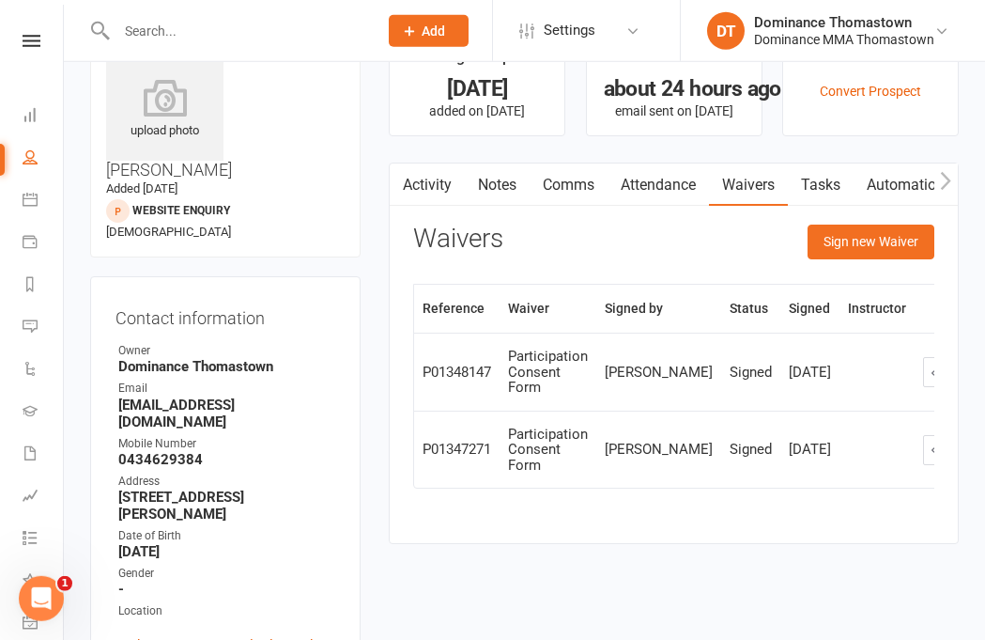
click at [229, 43] on input "text" at bounding box center [238, 31] width 254 height 26
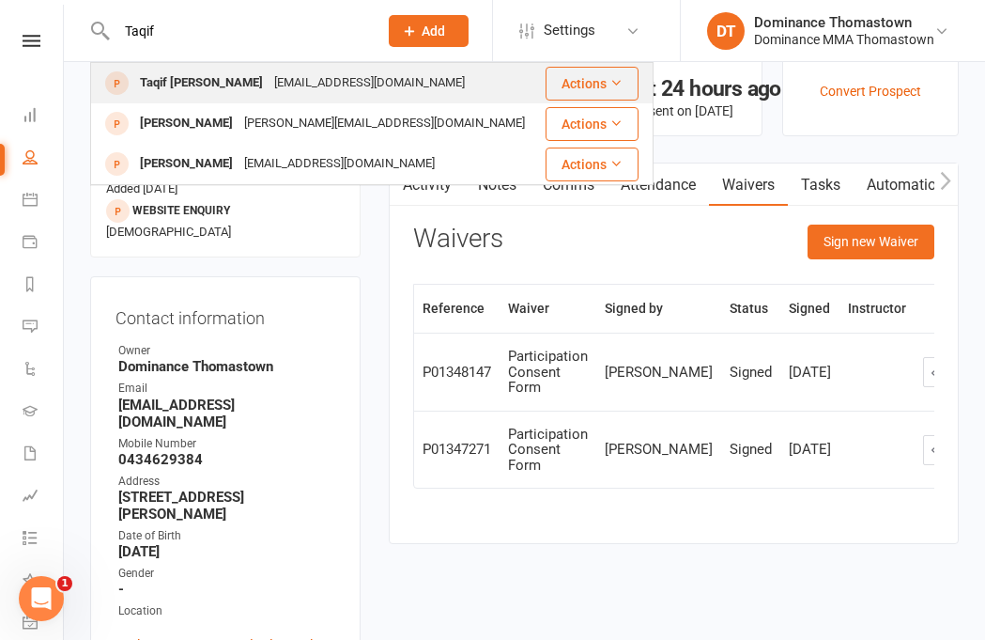
type input "Taqif"
click at [274, 88] on div "tqyburna@gmail.com" at bounding box center [370, 82] width 202 height 27
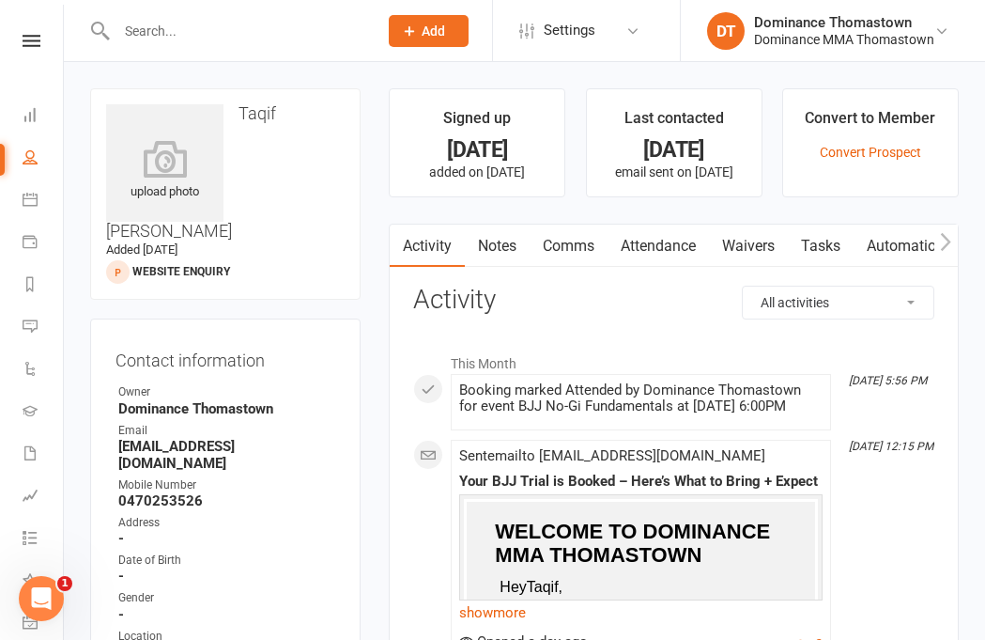
click at [762, 245] on link "Waivers" at bounding box center [748, 245] width 79 height 43
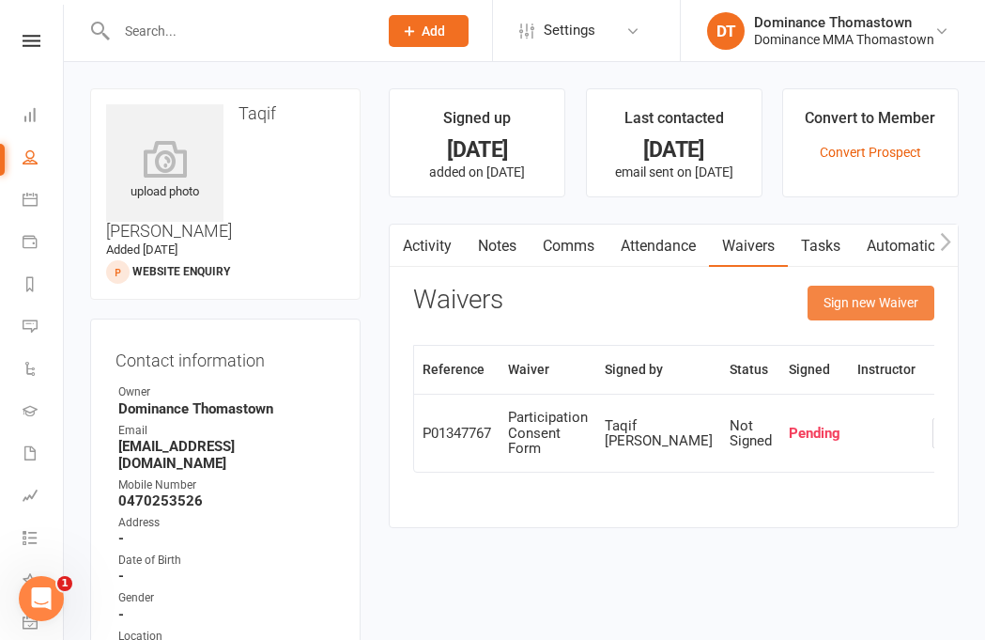
click at [834, 299] on button "Sign new Waiver" at bounding box center [871, 302] width 127 height 34
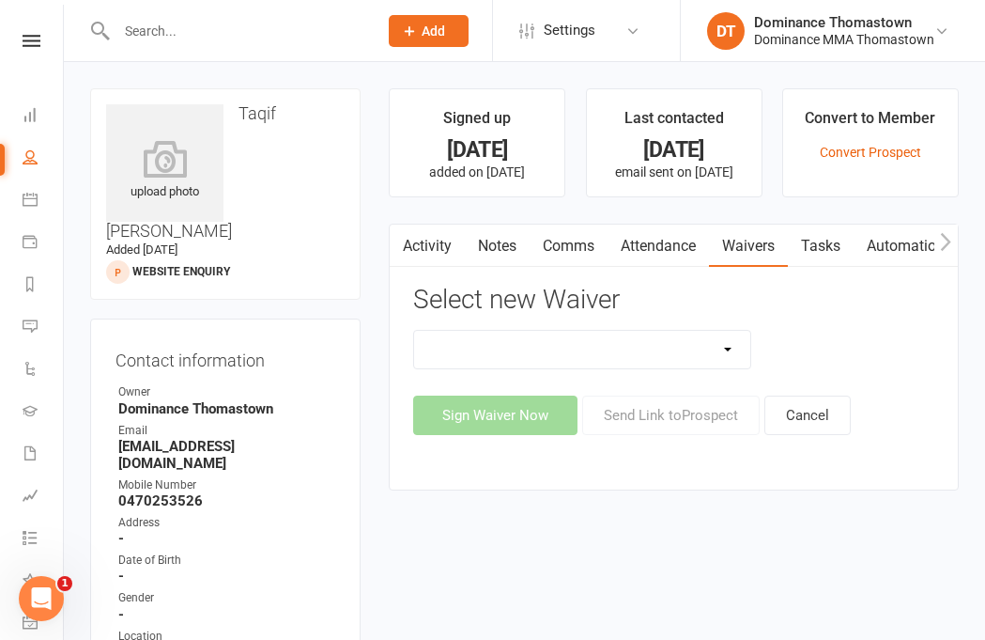
click at [696, 342] on select "Member | Cancellation | Adults Member | Injury Report Form (FOH staff use only)…" at bounding box center [582, 350] width 336 height 38
select select "375"
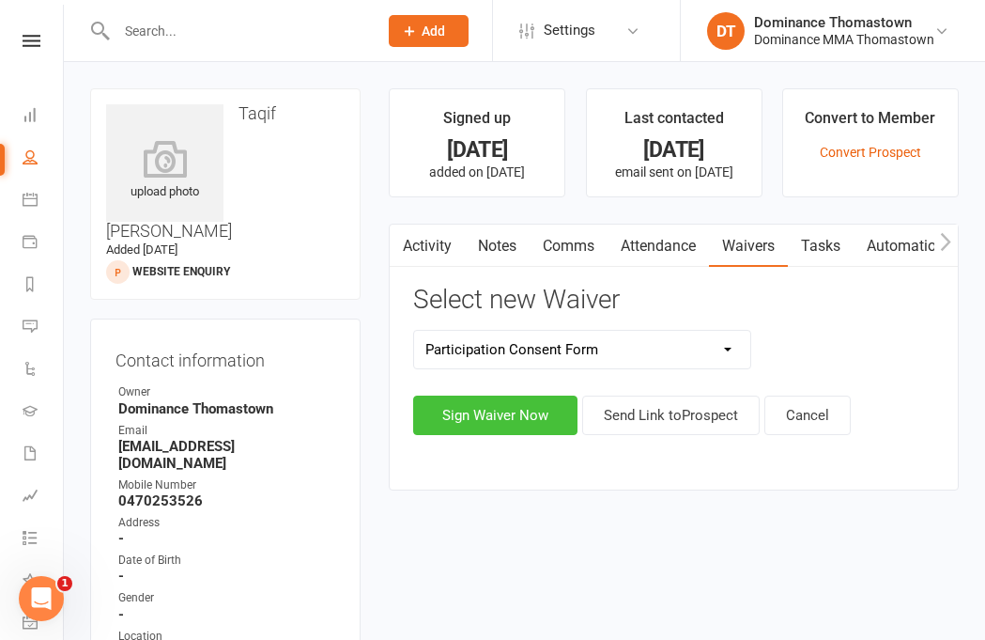
click at [501, 400] on button "Sign Waiver Now" at bounding box center [495, 414] width 164 height 39
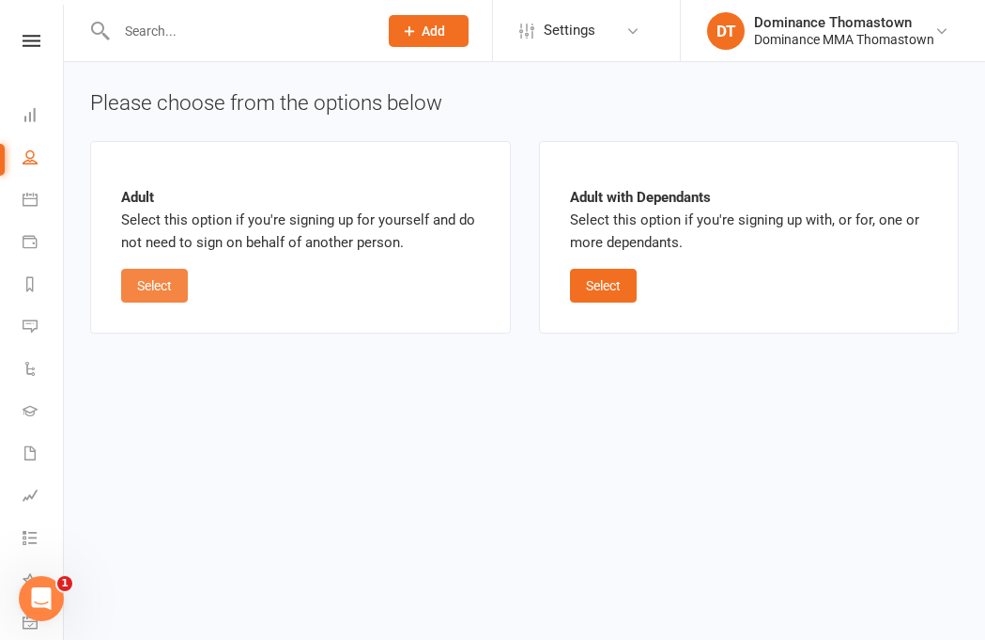
click at [158, 280] on button "Select" at bounding box center [154, 286] width 67 height 34
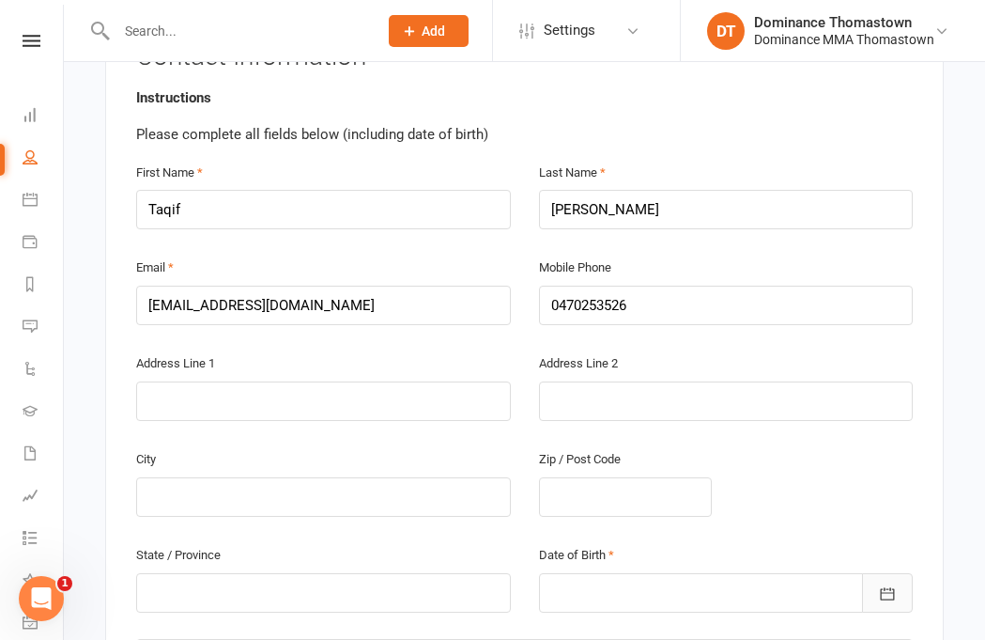
click at [893, 584] on icon "button" at bounding box center [887, 593] width 19 height 19
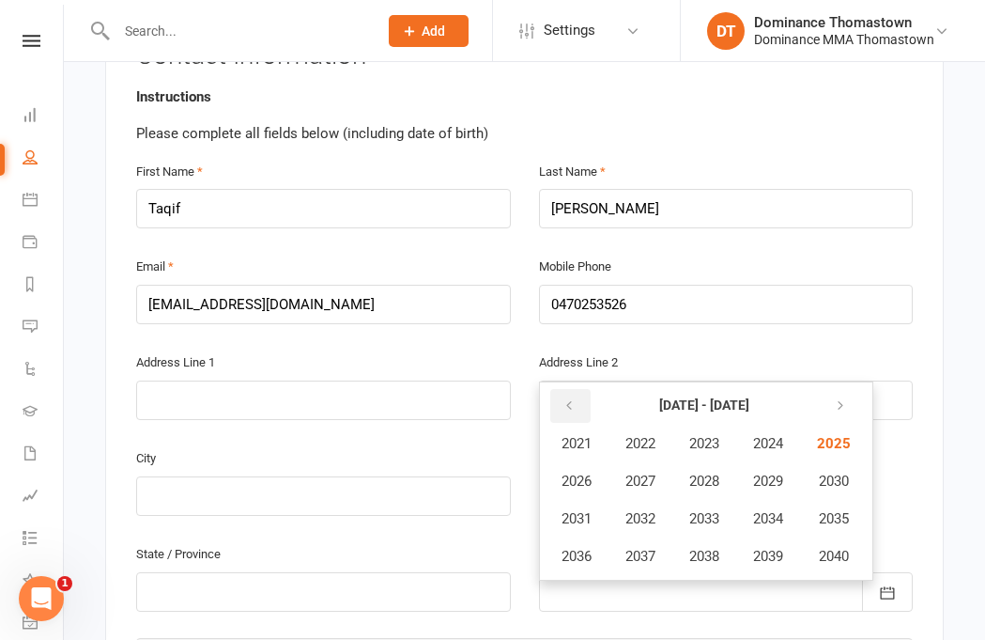
click at [555, 389] on button "button" at bounding box center [570, 406] width 40 height 34
click at [840, 435] on span "2005" at bounding box center [832, 443] width 30 height 17
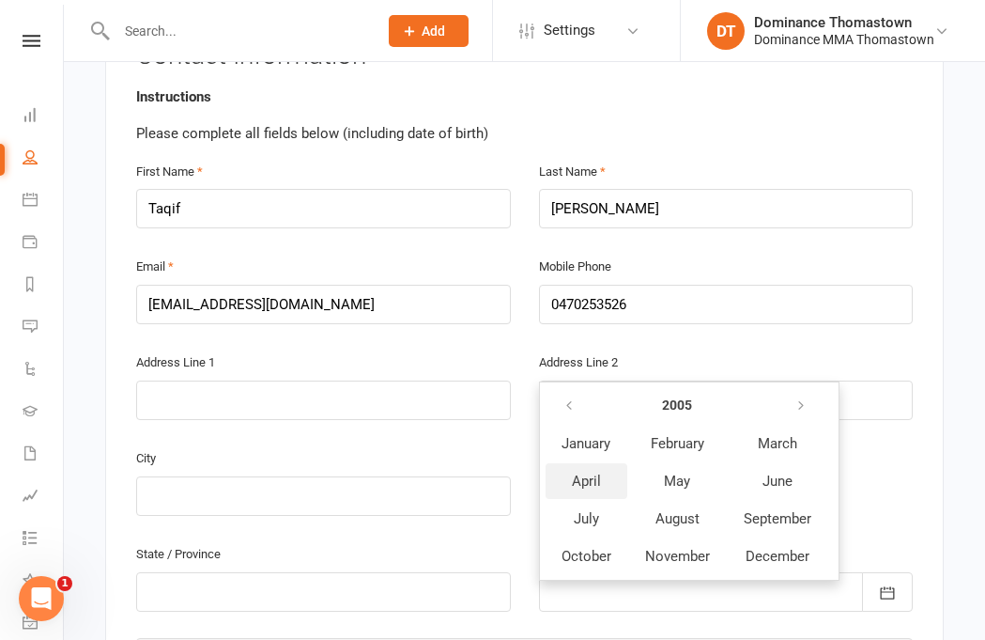
click at [594, 472] on span "April" at bounding box center [586, 480] width 29 height 17
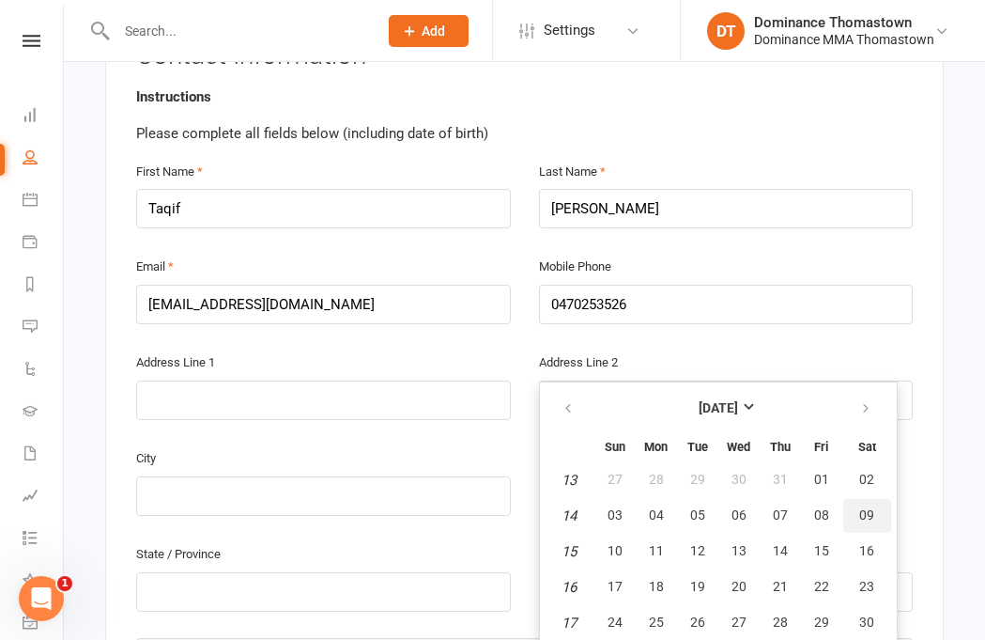
click at [862, 499] on button "09" at bounding box center [867, 516] width 48 height 34
type input "09 Apr 2005"
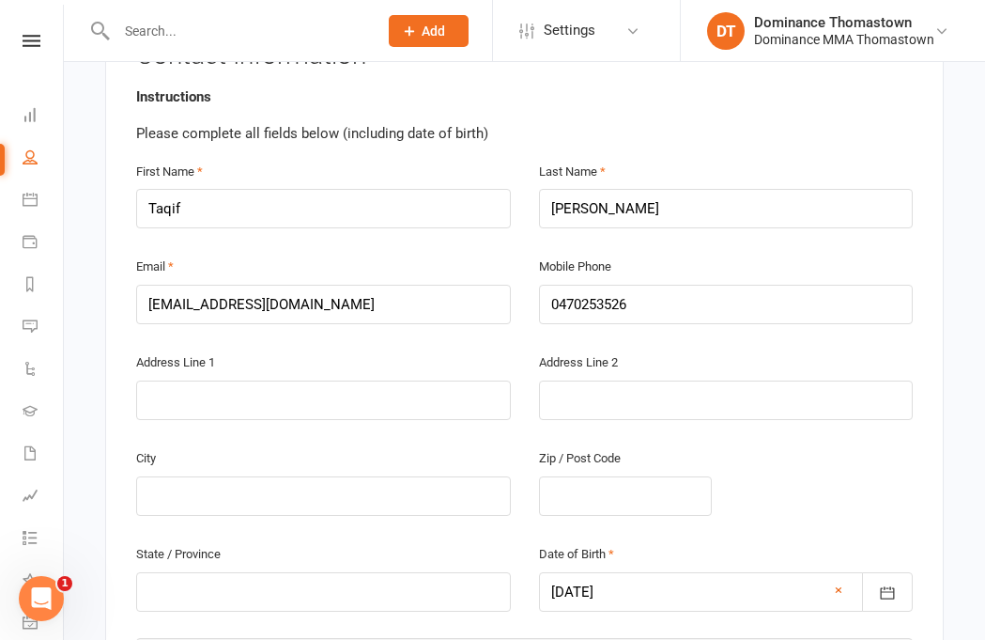
scroll to position [800, 0]
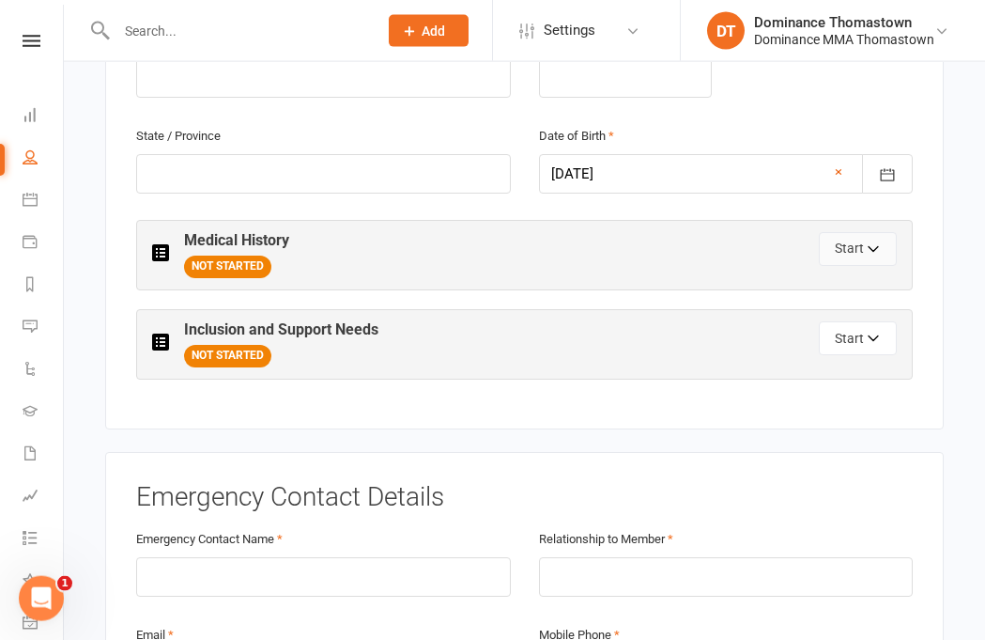
click at [873, 232] on button "Start" at bounding box center [858, 249] width 78 height 34
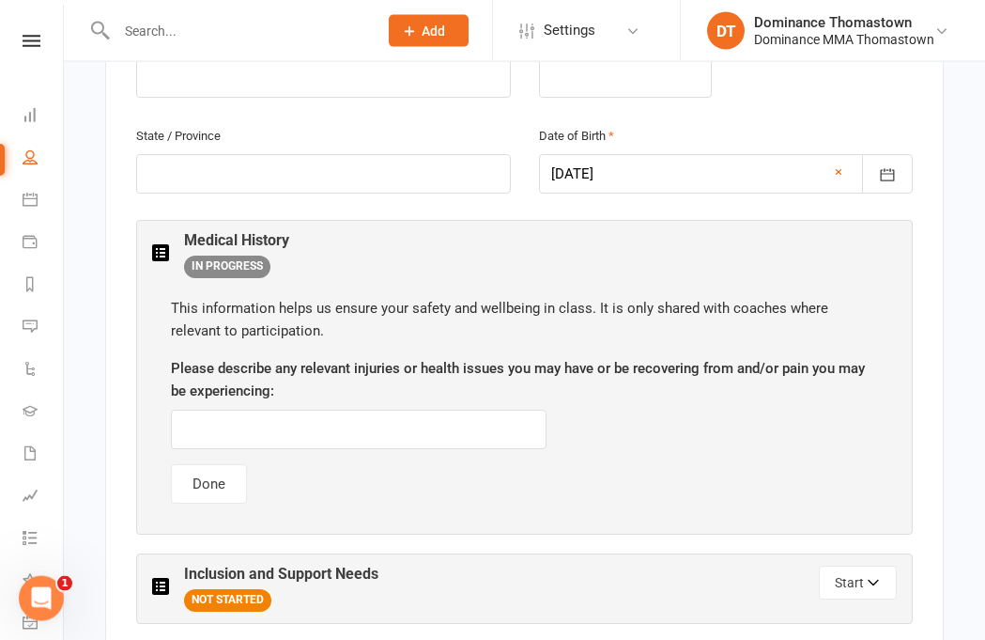
scroll to position [832, 0]
click at [861, 231] on div "Medical History IN PROGRESS" at bounding box center [524, 254] width 745 height 46
click at [193, 463] on button "Done" at bounding box center [209, 482] width 76 height 39
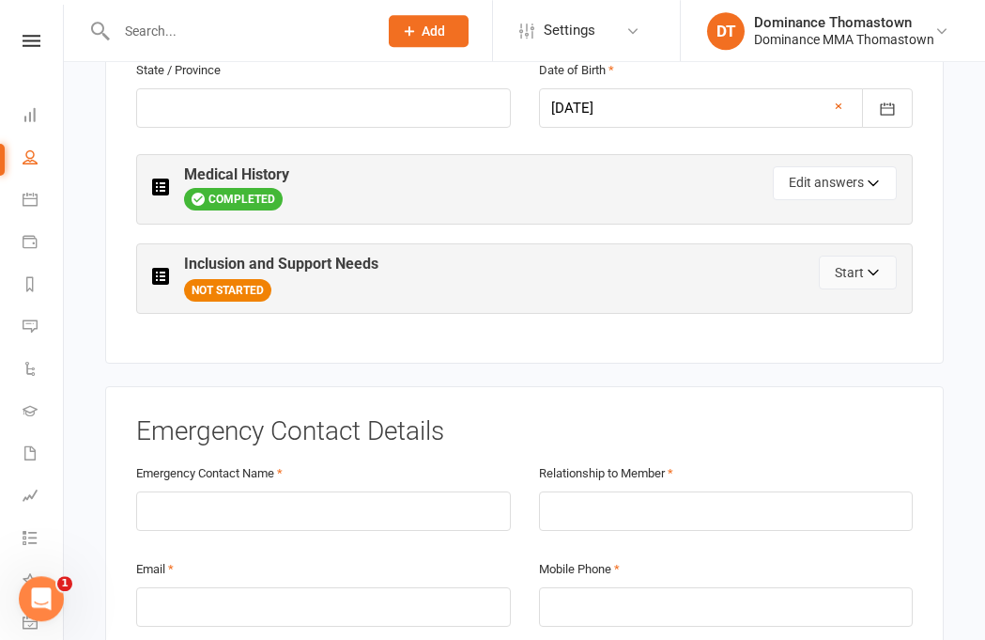
click at [867, 255] on button "Start" at bounding box center [858, 272] width 78 height 34
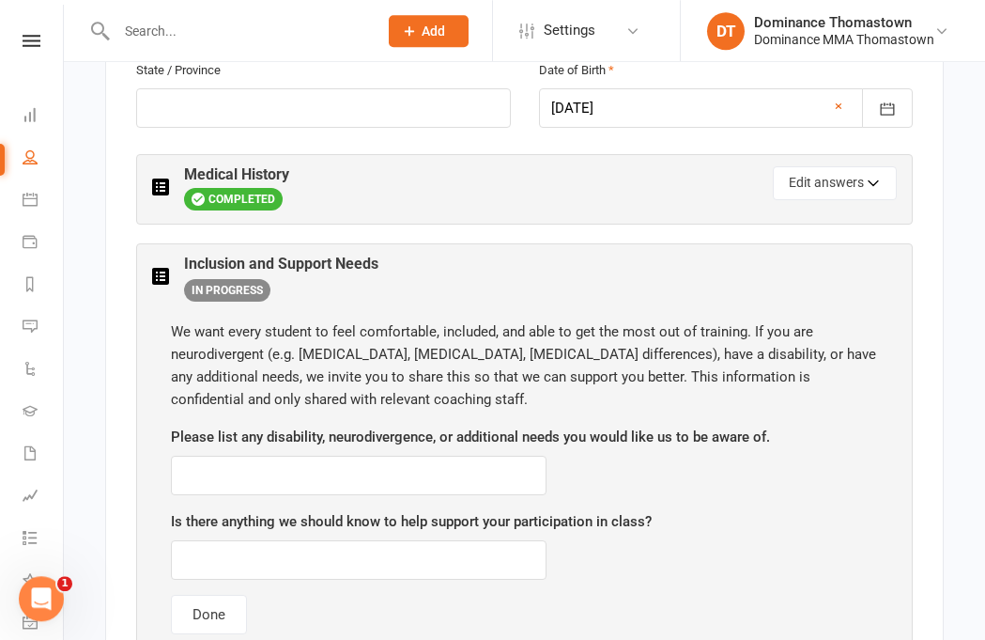
scroll to position [897, 0]
click at [210, 594] on button "Done" at bounding box center [209, 613] width 76 height 39
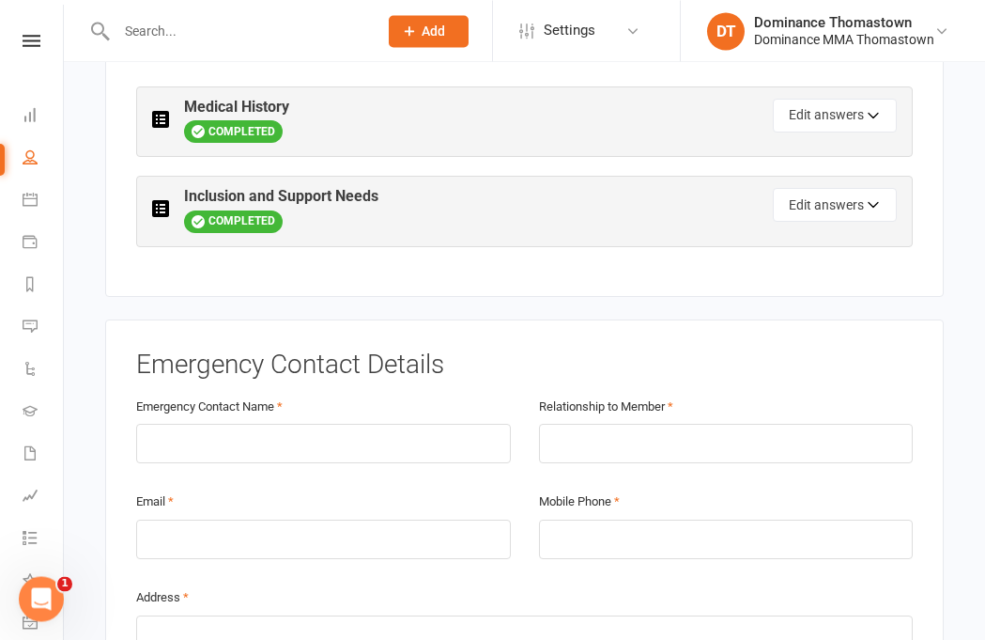
scroll to position [986, 0]
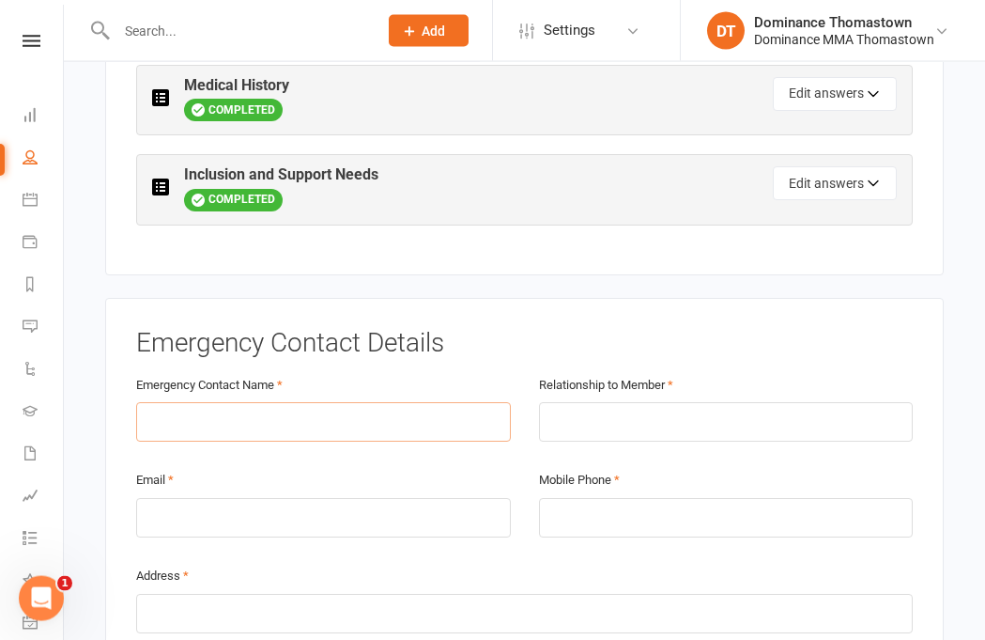
click at [476, 402] on input "text" at bounding box center [323, 421] width 375 height 39
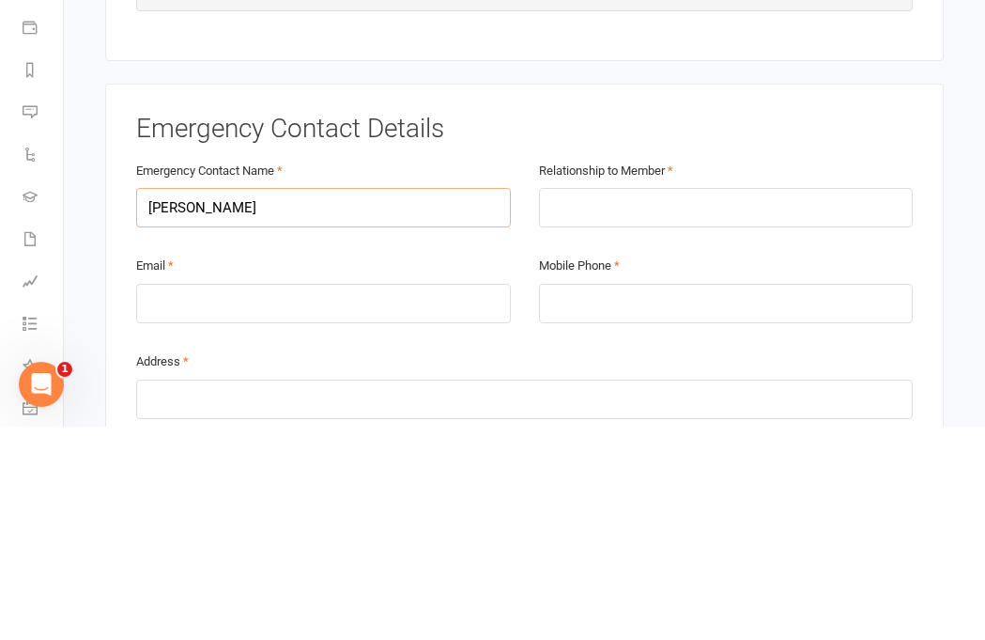
type input "Elly Hashim"
click at [746, 402] on input "text" at bounding box center [726, 421] width 375 height 39
type input "Mum"
click at [717, 498] on input "tel" at bounding box center [726, 517] width 375 height 39
type input "0405290122"
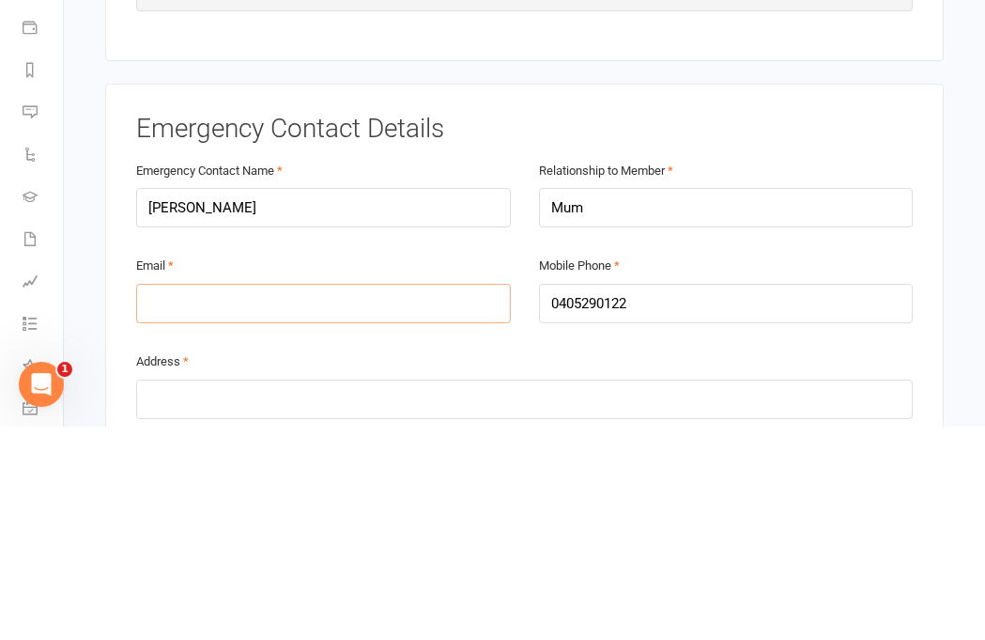
click at [424, 498] on input "email" at bounding box center [323, 517] width 375 height 39
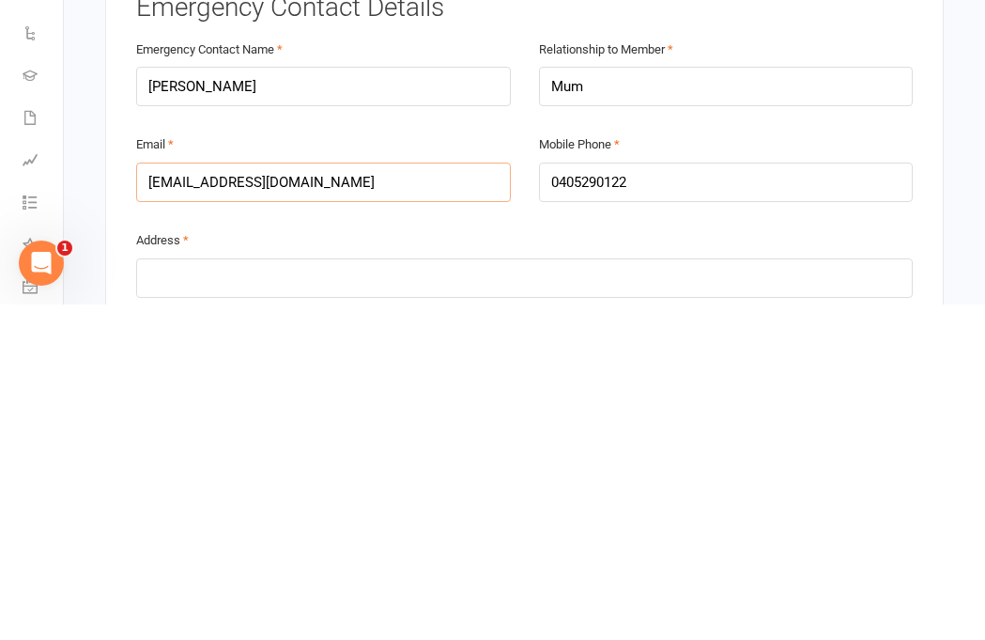
type input "hazlailihashim@yahoo.com"
click at [775, 594] on input "text" at bounding box center [524, 613] width 777 height 39
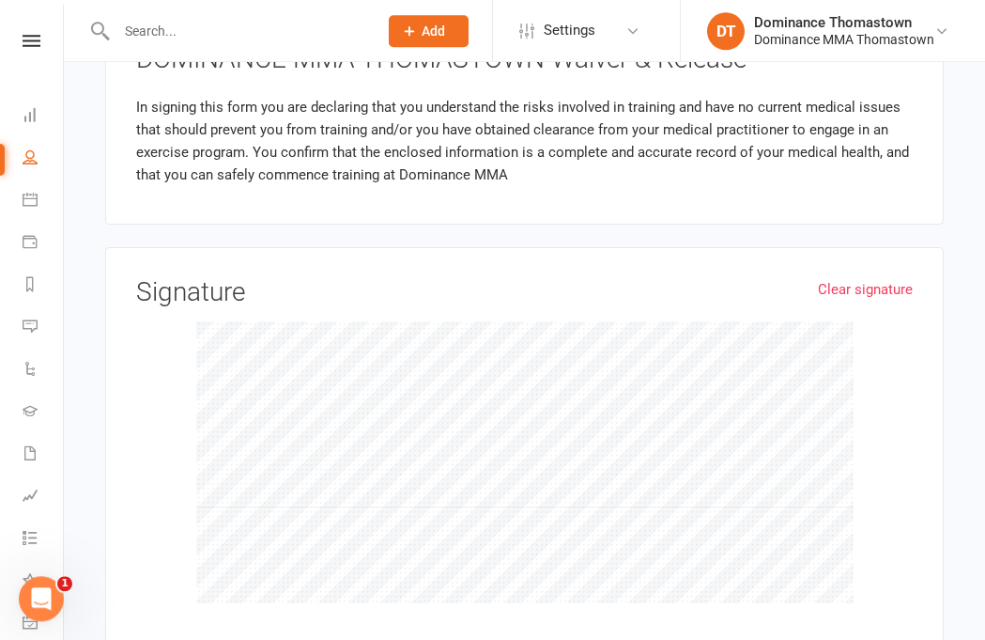
scroll to position [2069, 0]
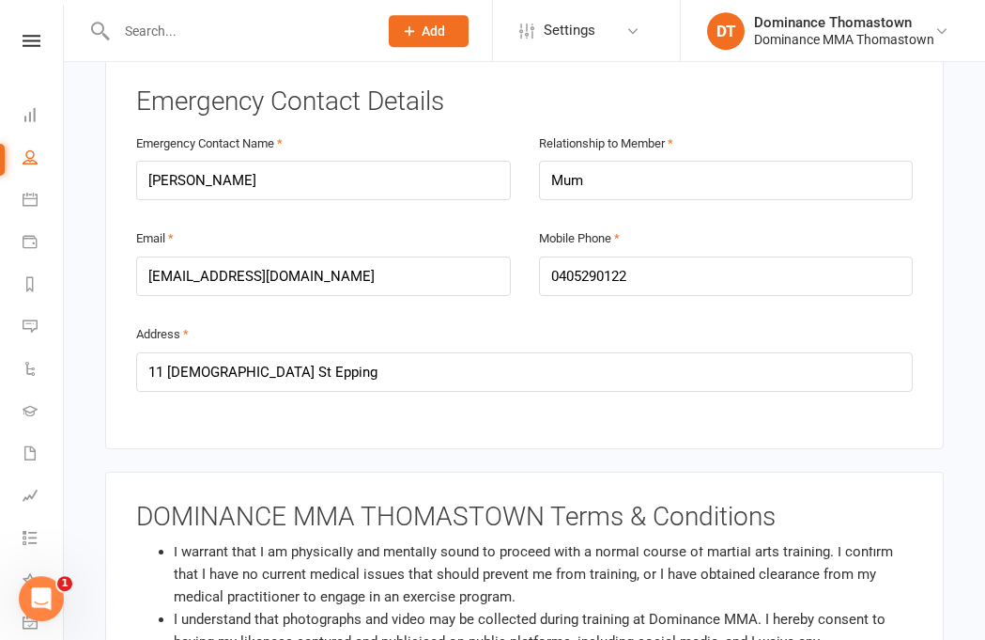
scroll to position [1226, 0]
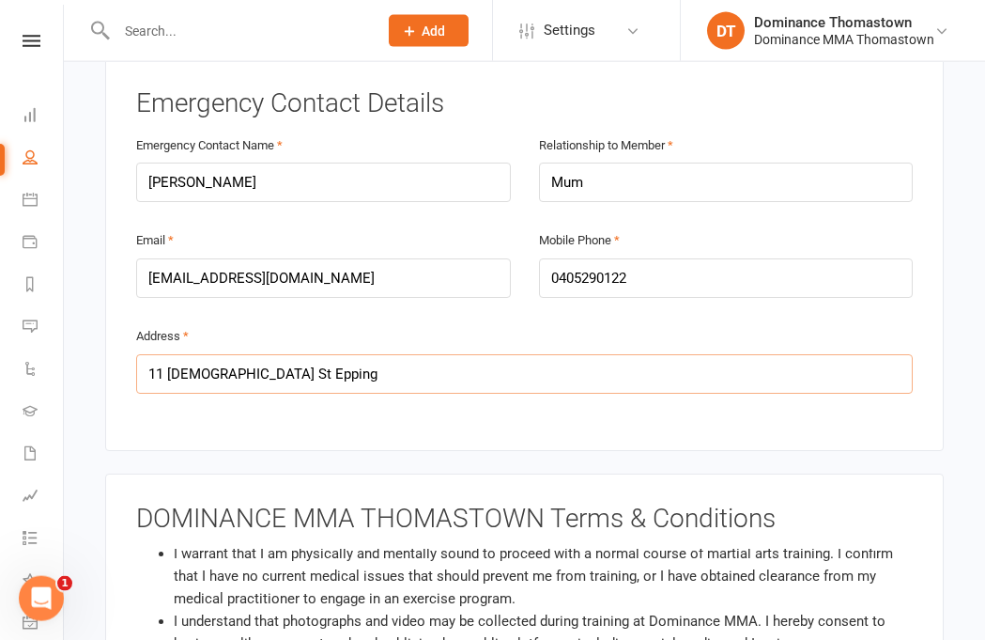
click at [813, 354] on input "11 Leviticus St Epping" at bounding box center [524, 373] width 777 height 39
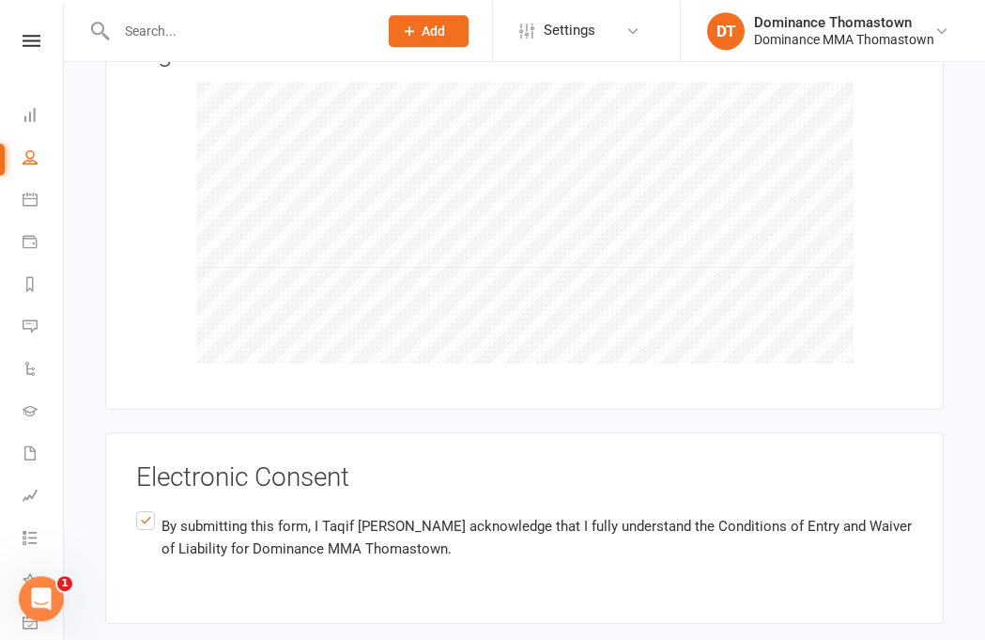
scroll to position [2241, 0]
type input "11 Leviticus St Epping 3076"
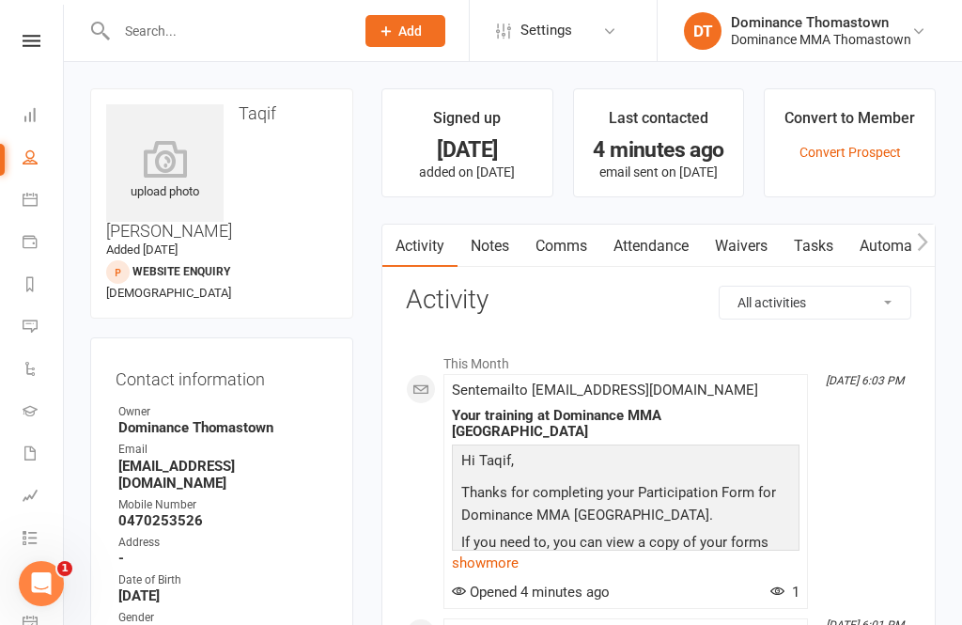
click at [243, 28] on input "text" at bounding box center [226, 31] width 230 height 26
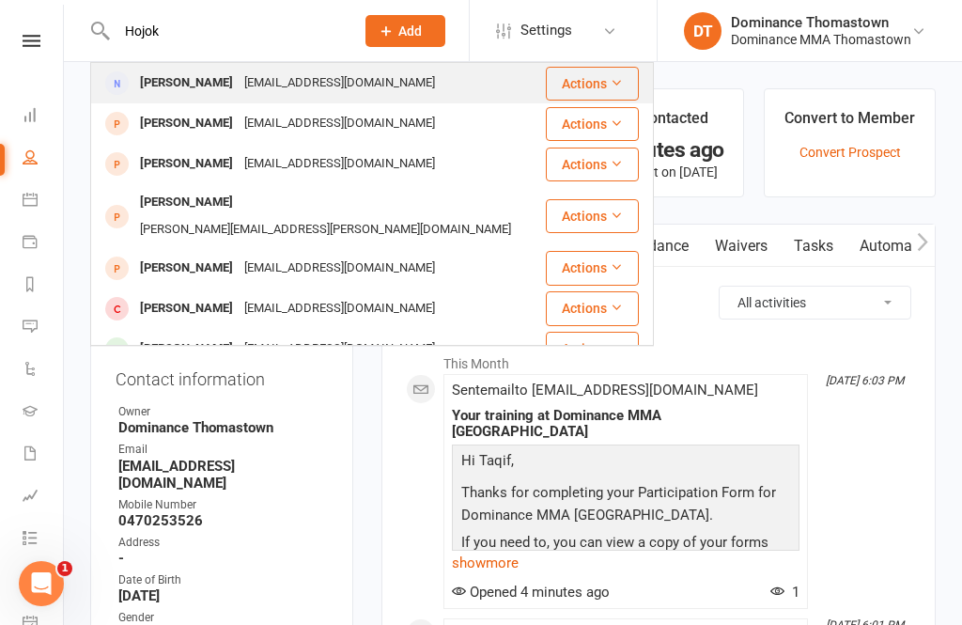
type input "Hojok"
click at [239, 80] on div "[EMAIL_ADDRESS][DOMAIN_NAME]" at bounding box center [340, 82] width 202 height 27
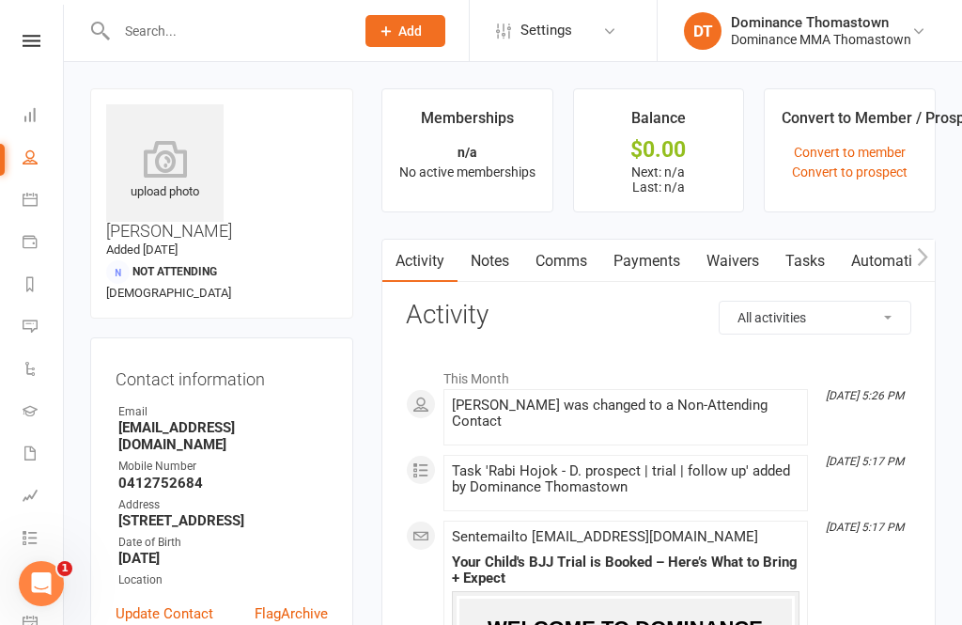
click at [734, 255] on link "Waivers" at bounding box center [732, 260] width 79 height 43
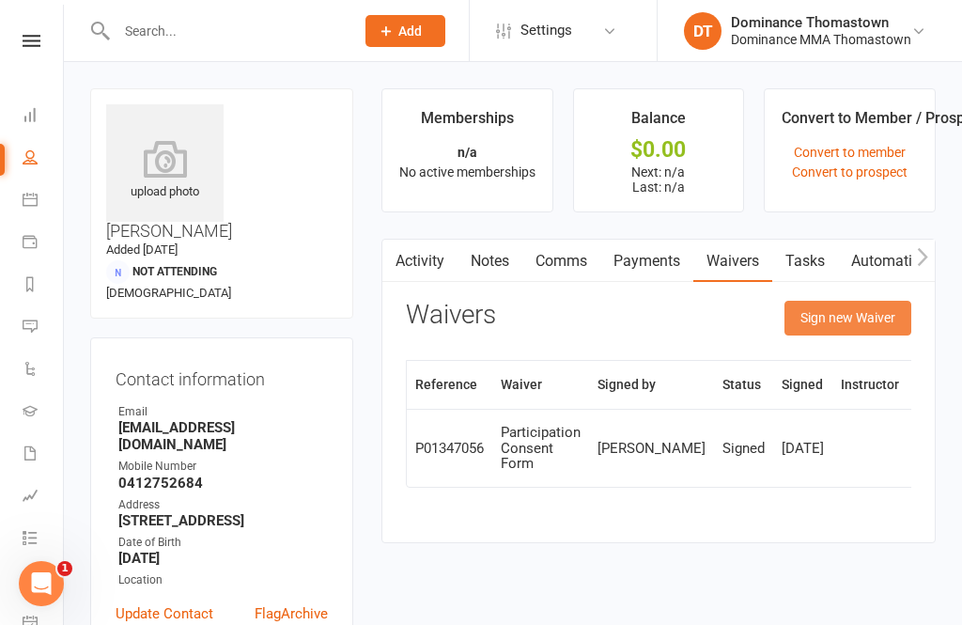
click at [857, 317] on button "Sign new Waiver" at bounding box center [847, 318] width 127 height 34
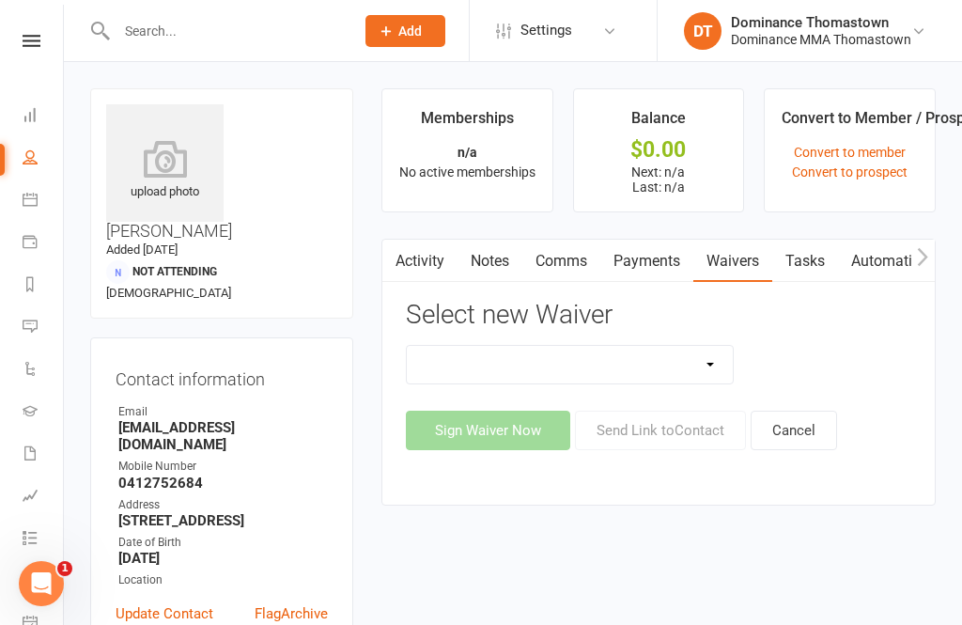
click at [691, 360] on select "Member | Cancellation | Adults Member | Cancellation | Kids/Teens Member | Inju…" at bounding box center [570, 365] width 326 height 38
select select "374"
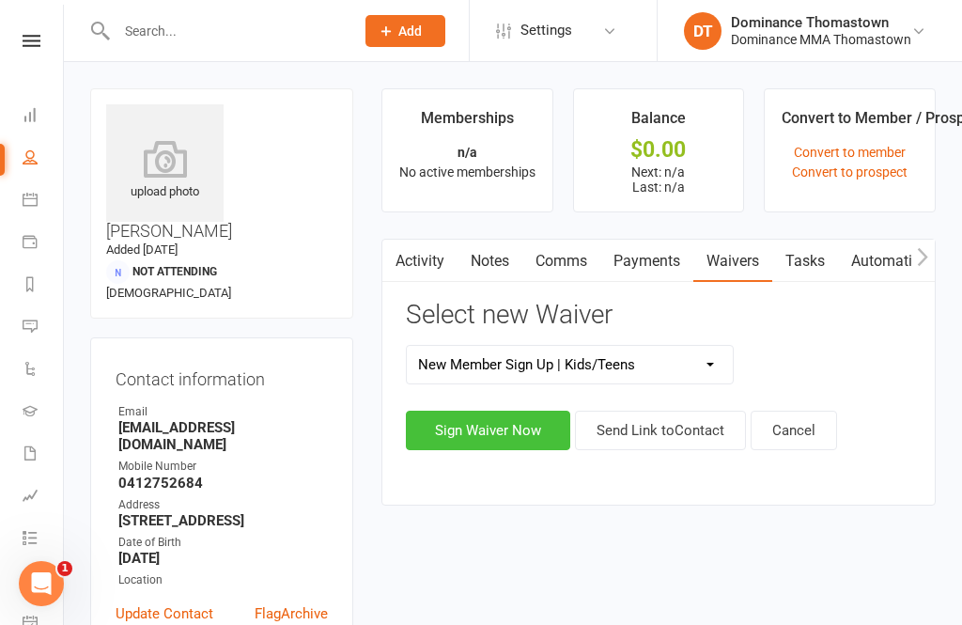
click at [514, 422] on button "Sign Waiver Now" at bounding box center [488, 429] width 164 height 39
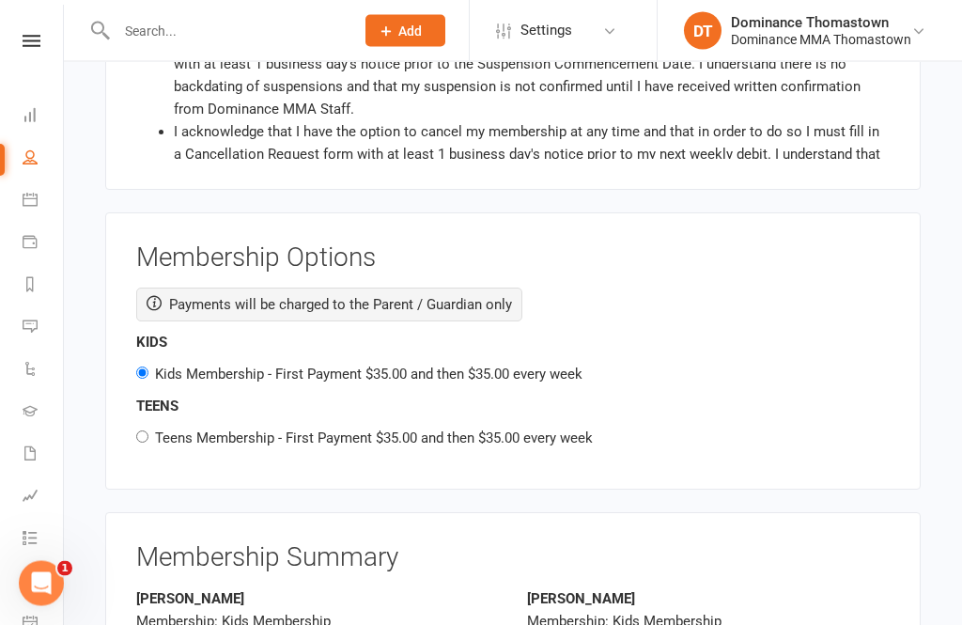
scroll to position [2623, 0]
click at [157, 429] on label "Teens Membership - First Payment $35.00 and then $35.00 every week" at bounding box center [374, 437] width 438 height 17
click at [148, 430] on input "Teens Membership - First Payment $35.00 and then $35.00 every week" at bounding box center [142, 436] width 12 height 12
radio input "true"
radio input "false"
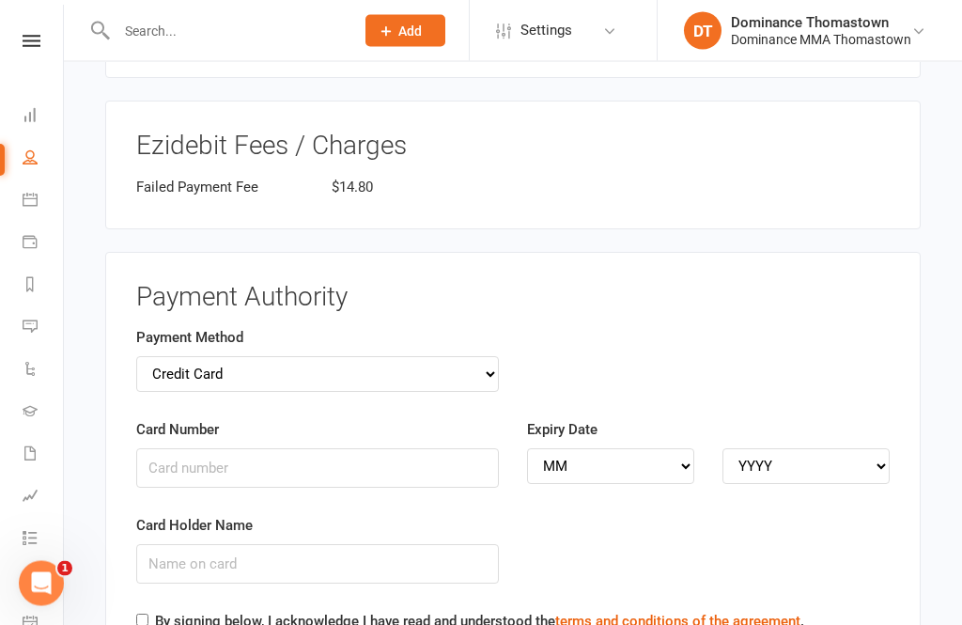
scroll to position [3511, 0]
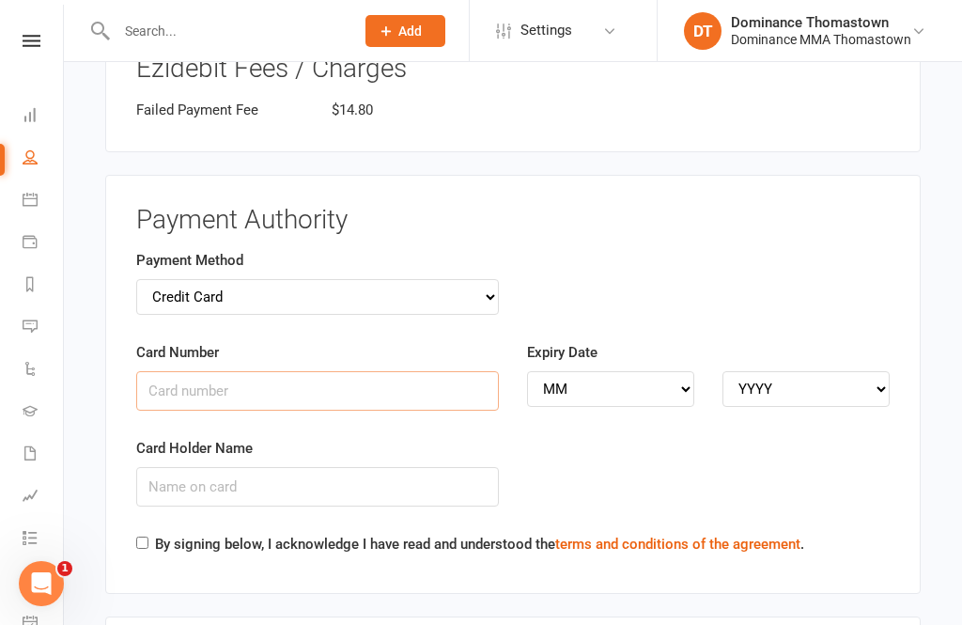
click at [250, 371] on input "Card Number" at bounding box center [317, 390] width 363 height 39
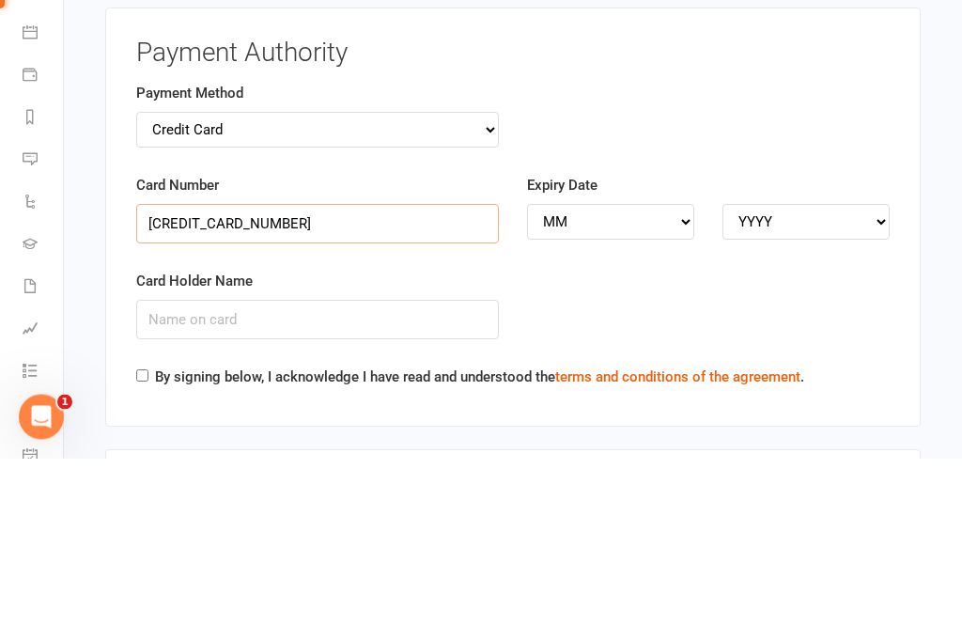
type input "4065875211599252"
click at [629, 371] on select "MM 01 02 03 04 05 06 07 08 09 10 11 12" at bounding box center [610, 389] width 167 height 36
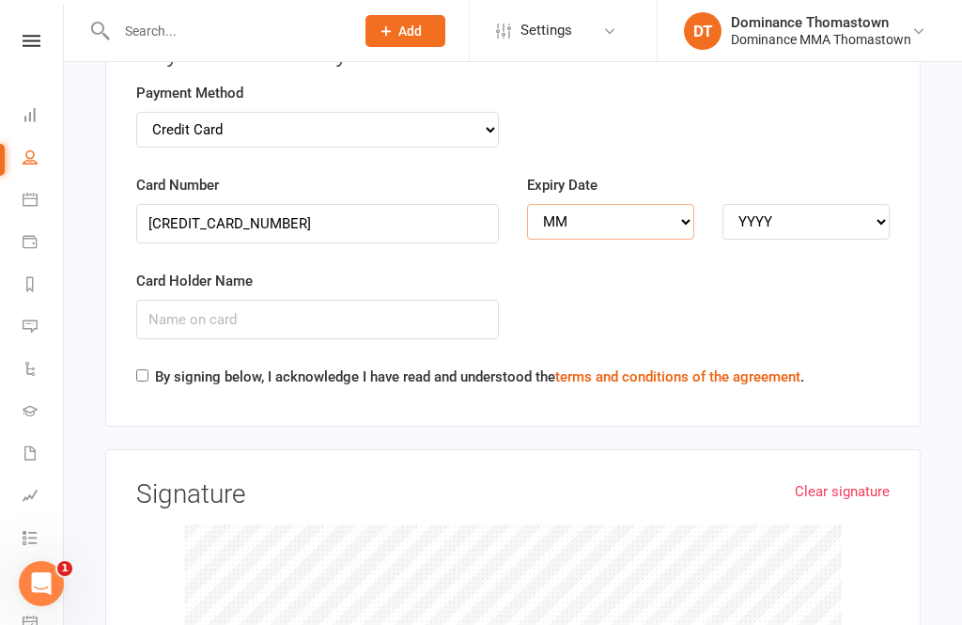
select select "08"
click at [802, 204] on select "YYYY 2025 2026 2027 2028 2029 2030 2031 2032 2033 2034" at bounding box center [805, 222] width 167 height 36
select select "2026"
click at [259, 300] on input "Card Holder Name" at bounding box center [317, 319] width 363 height 39
type input "[PERSON_NAME]"
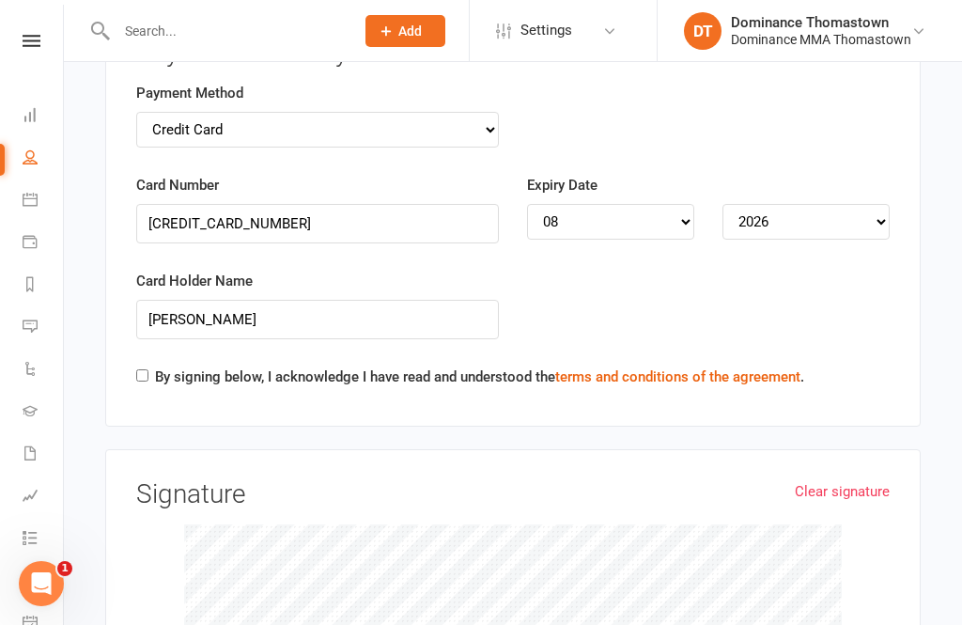
click at [145, 369] on input "By signing below, I acknowledge I have read and understood the terms and condit…" at bounding box center [142, 375] width 12 height 12
checkbox input "true"
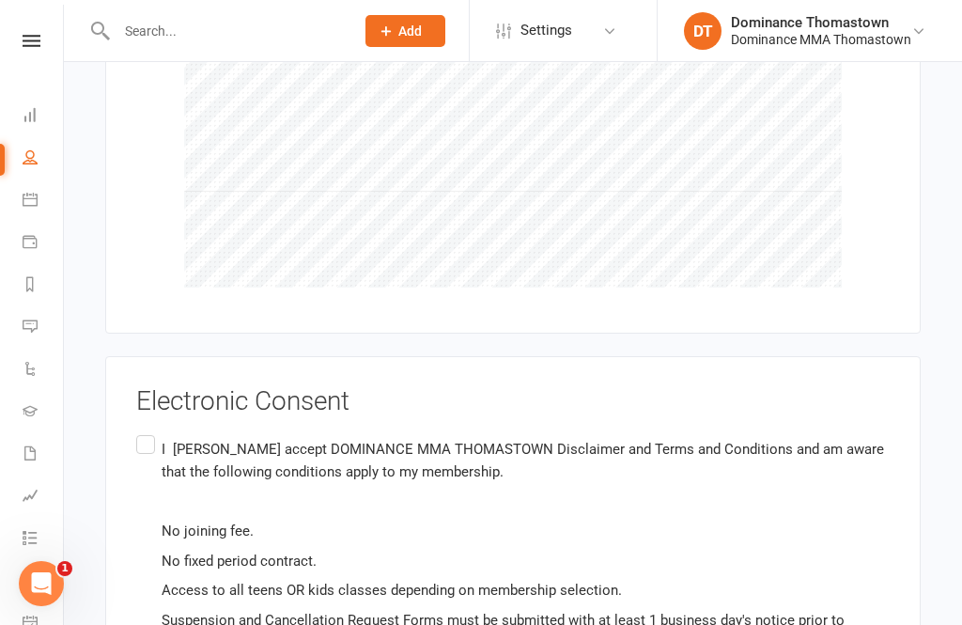
scroll to position [4199, 0]
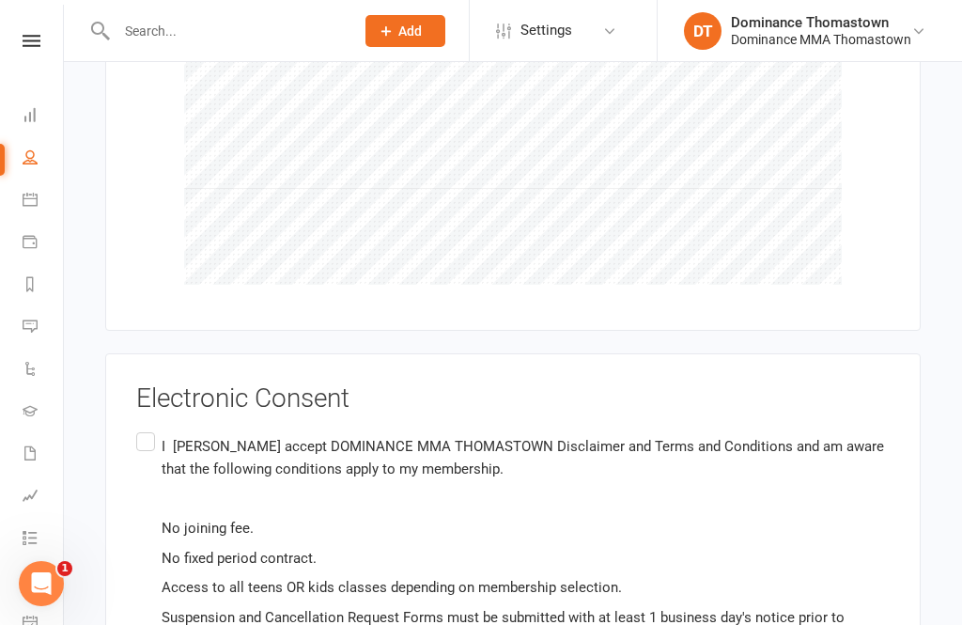
click at [143, 428] on label "I Rabi Hojok accept DOMINANCE MMA THOMASTOWN Disclaimer and Terms and Condition…" at bounding box center [512, 543] width 753 height 230
click at [143, 428] on input "I Rabi Hojok accept DOMINANCE MMA THOMASTOWN Disclaimer and Terms and Condition…" at bounding box center [142, 428] width 12 height 0
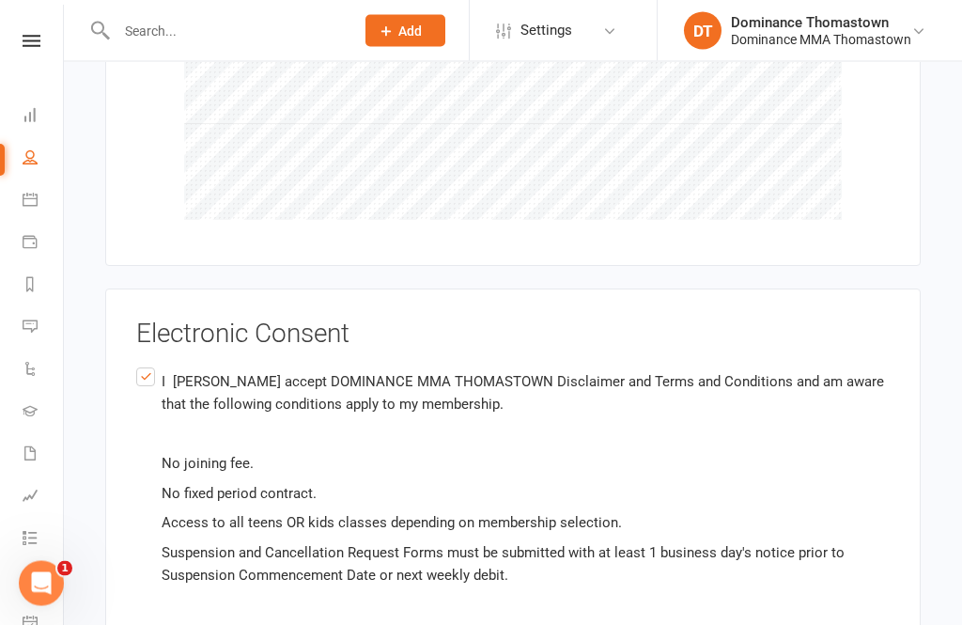
scroll to position [4290, 0]
